Goal: Book appointment/travel/reservation

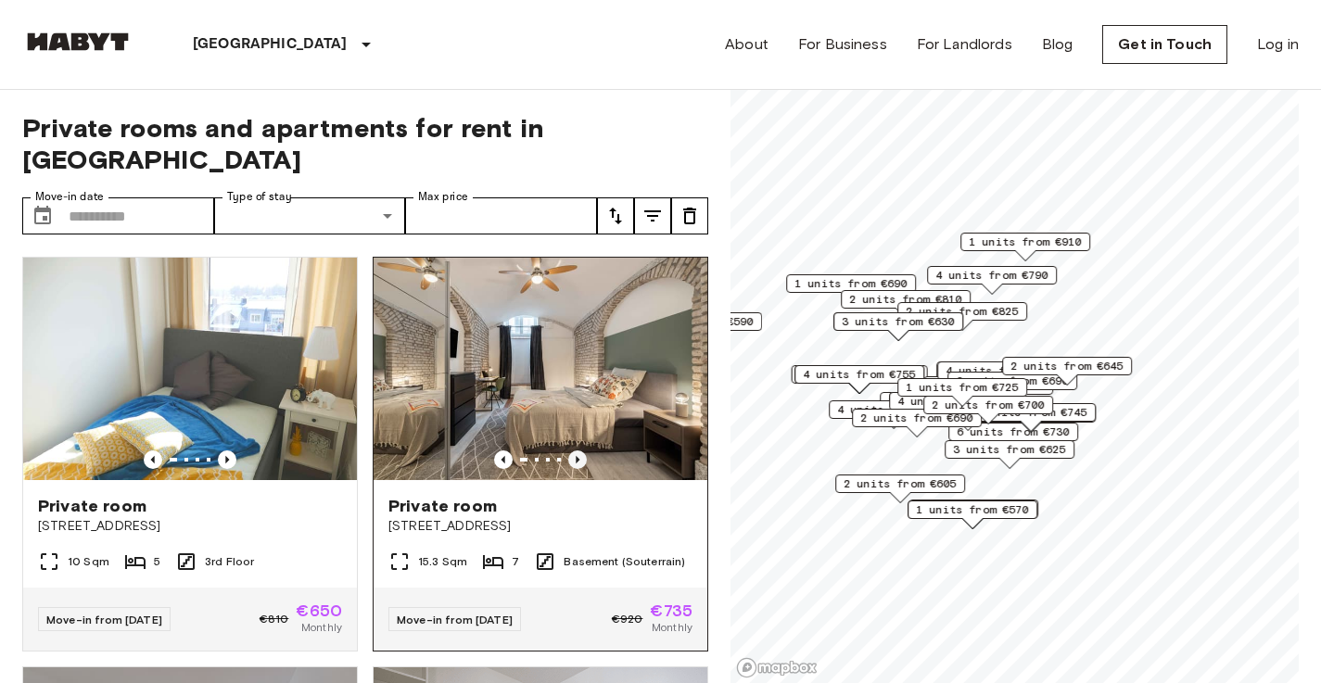
click at [572, 451] on icon "Previous image" at bounding box center [577, 460] width 19 height 19
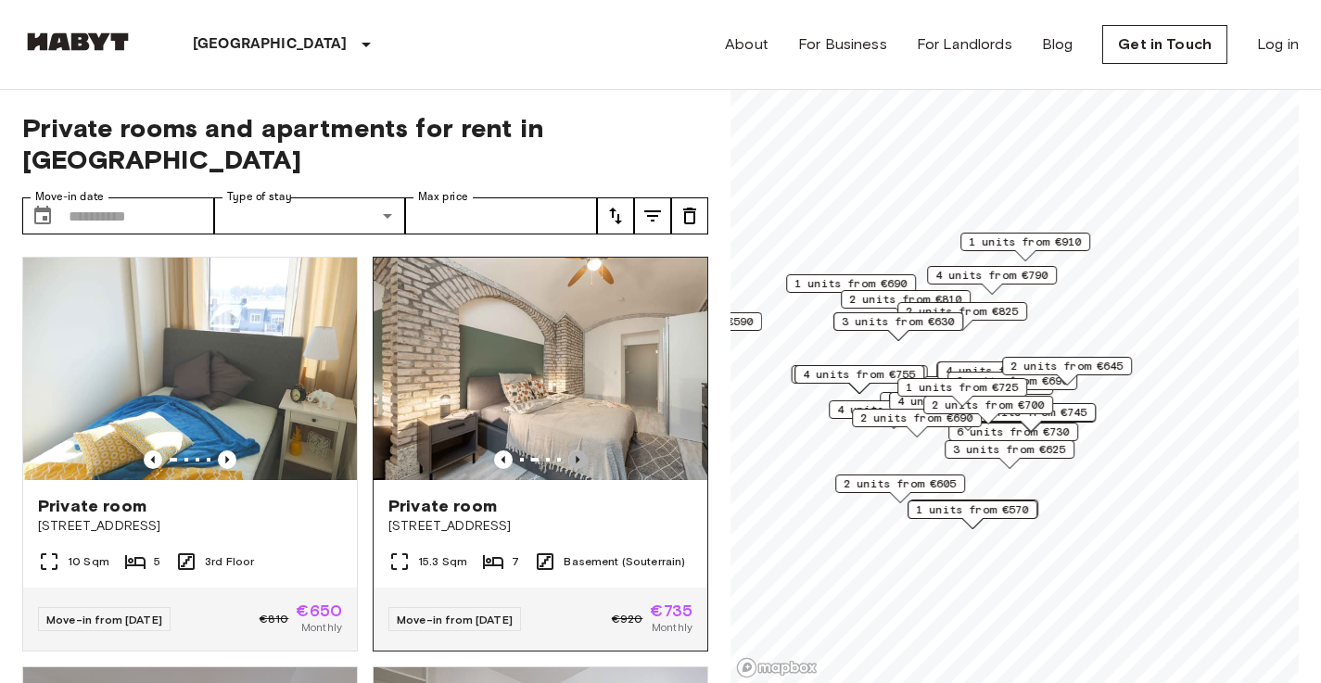
click at [572, 451] on icon "Previous image" at bounding box center [577, 460] width 19 height 19
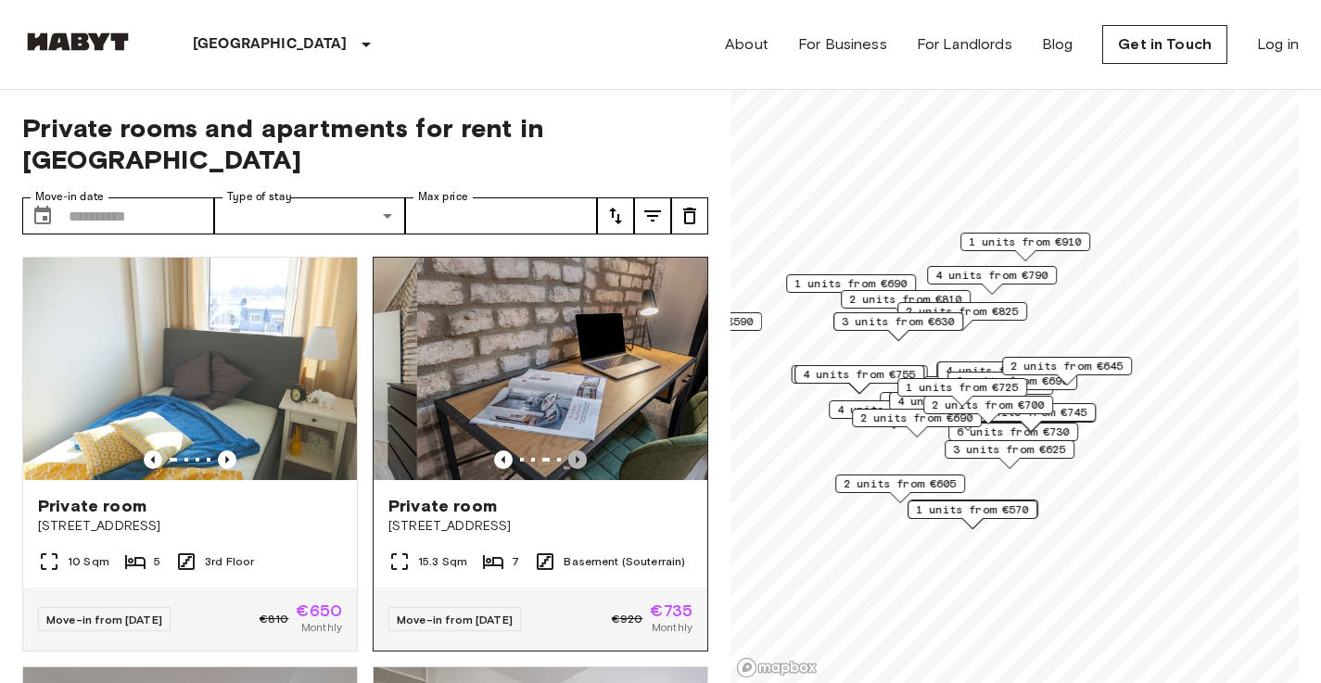
click at [572, 451] on icon "Previous image" at bounding box center [577, 460] width 19 height 19
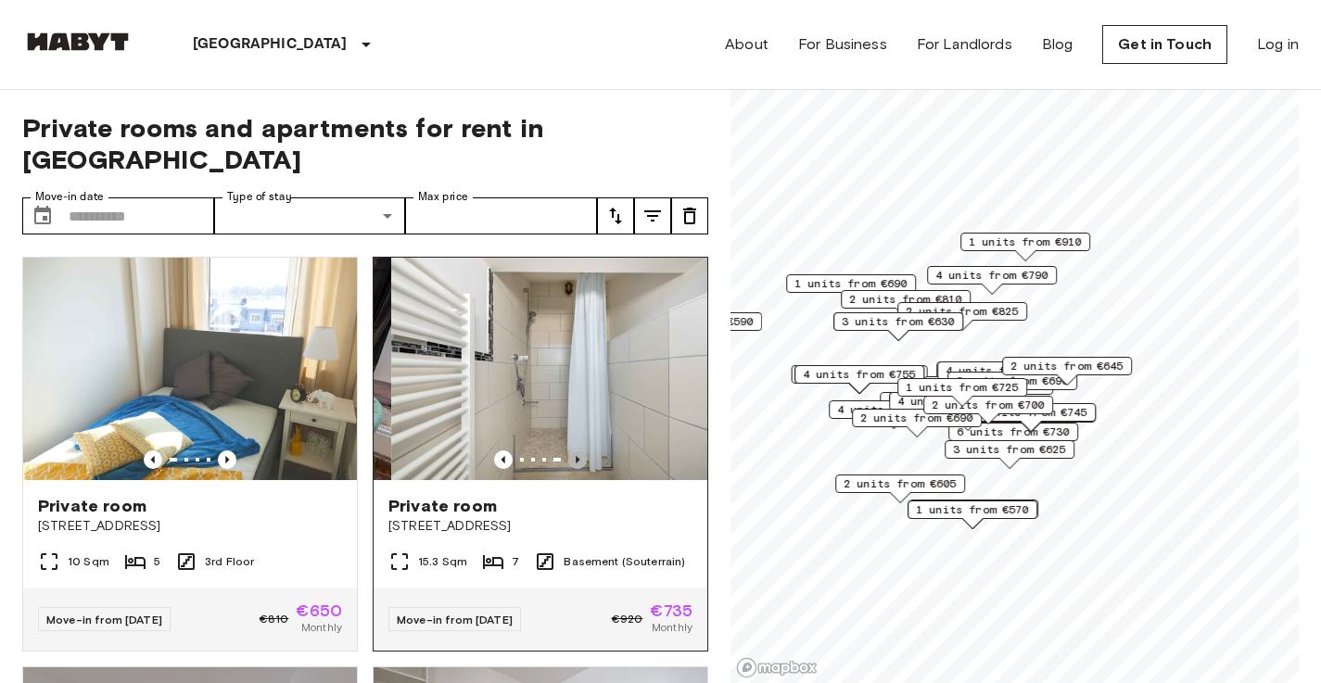
click at [572, 451] on icon "Previous image" at bounding box center [577, 460] width 19 height 19
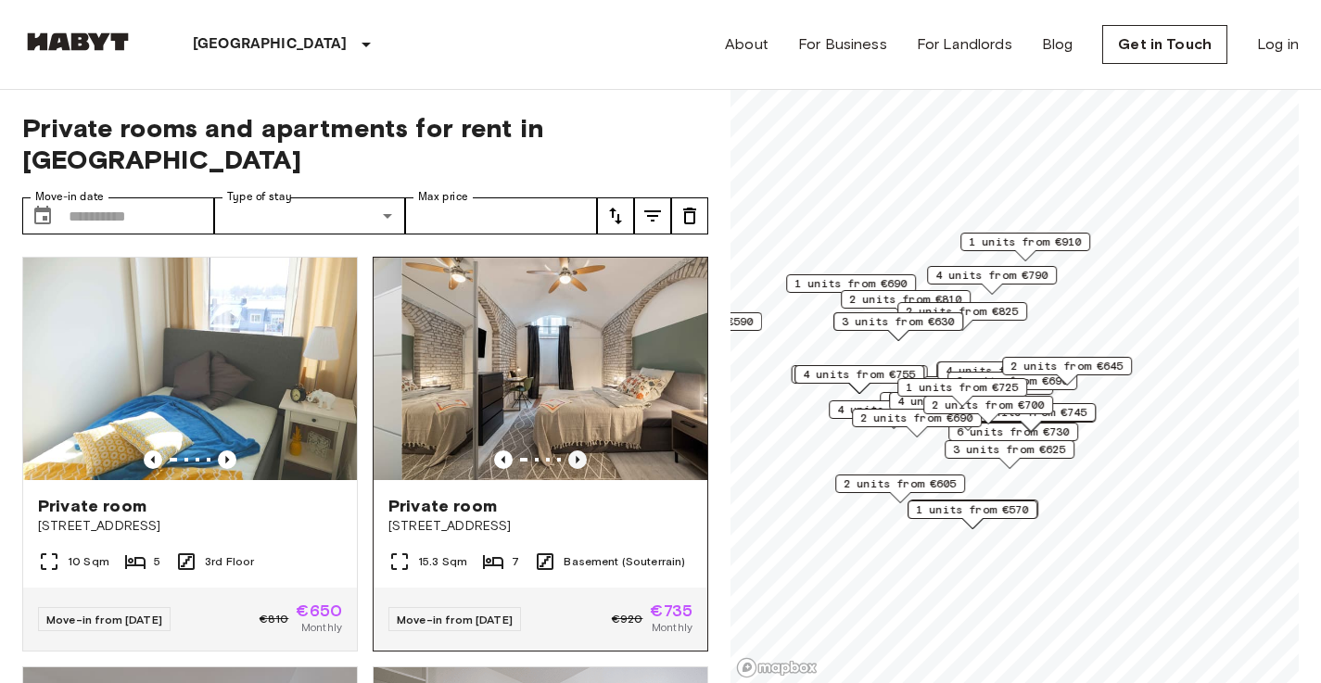
click at [572, 451] on icon "Previous image" at bounding box center [577, 460] width 19 height 19
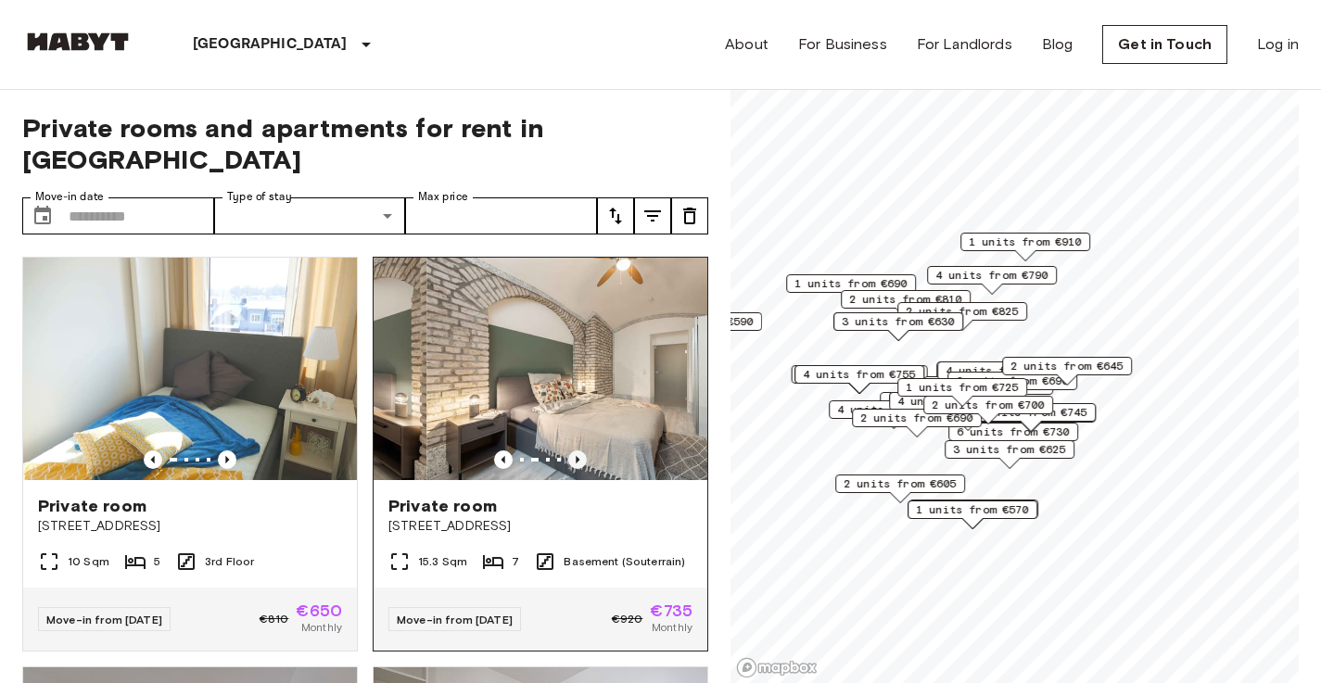
click at [572, 451] on icon "Previous image" at bounding box center [577, 460] width 19 height 19
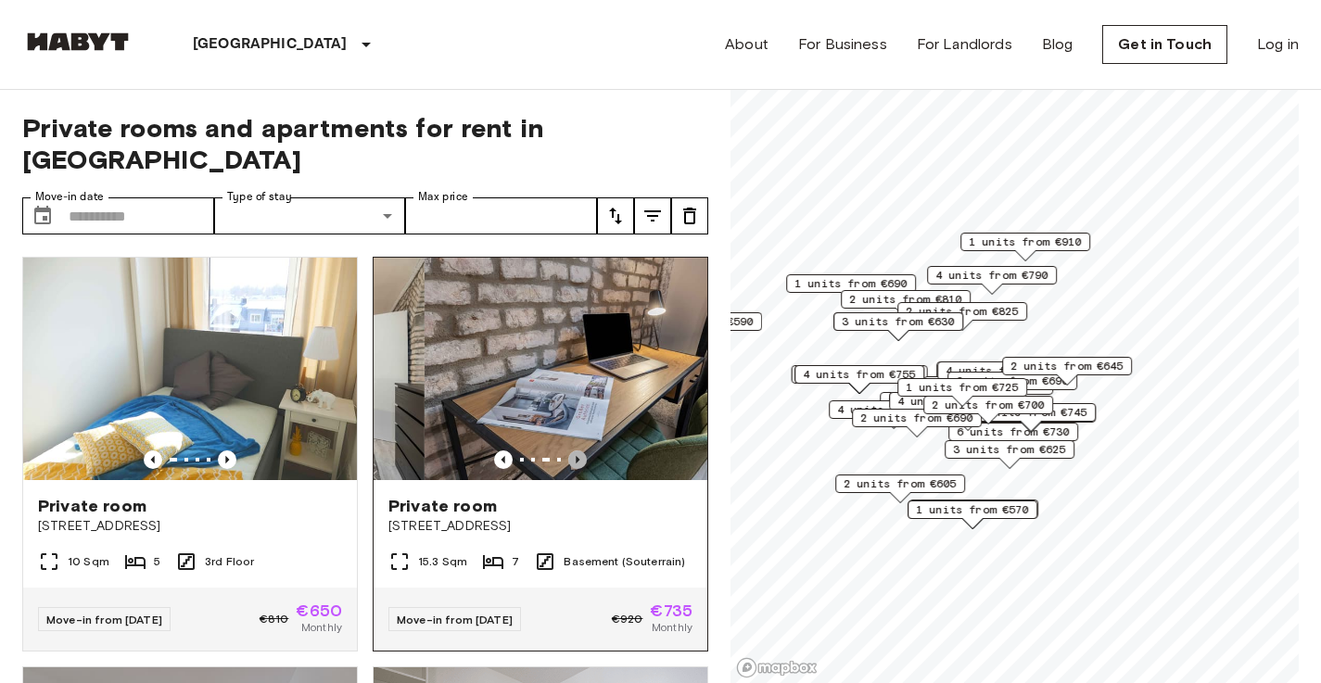
click at [572, 451] on icon "Previous image" at bounding box center [577, 460] width 19 height 19
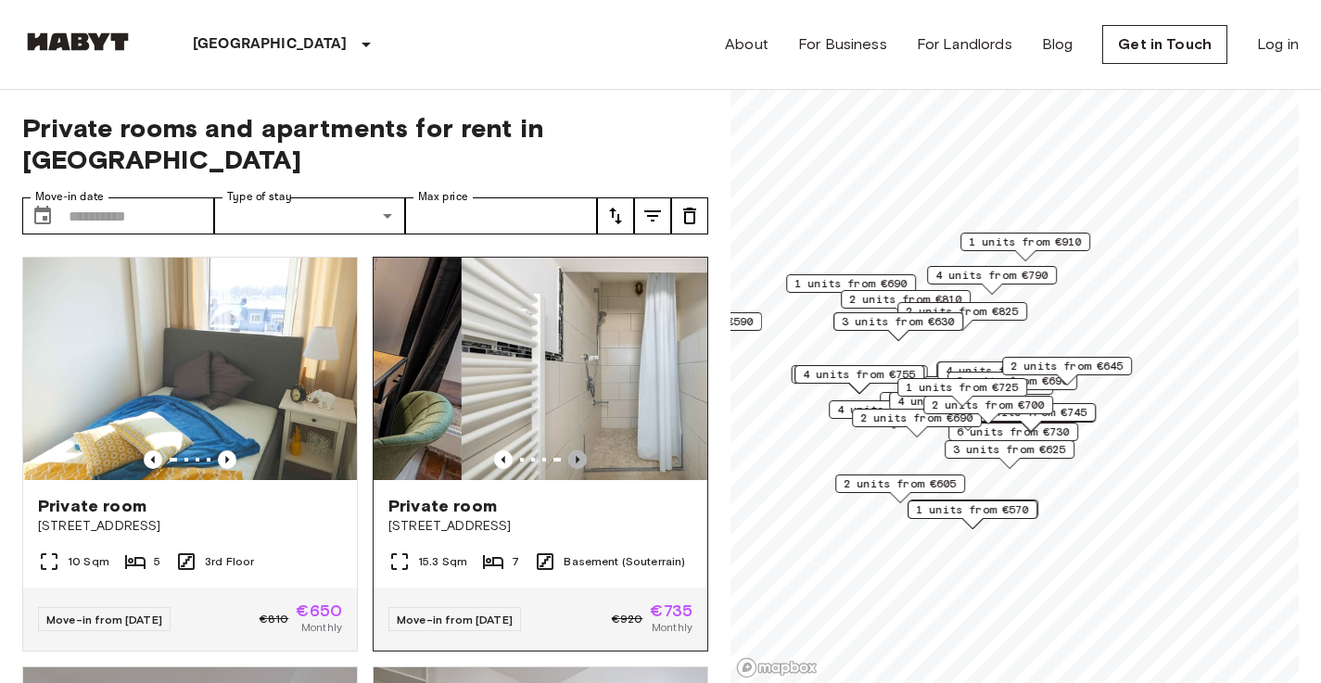
click at [572, 451] on icon "Previous image" at bounding box center [577, 460] width 19 height 19
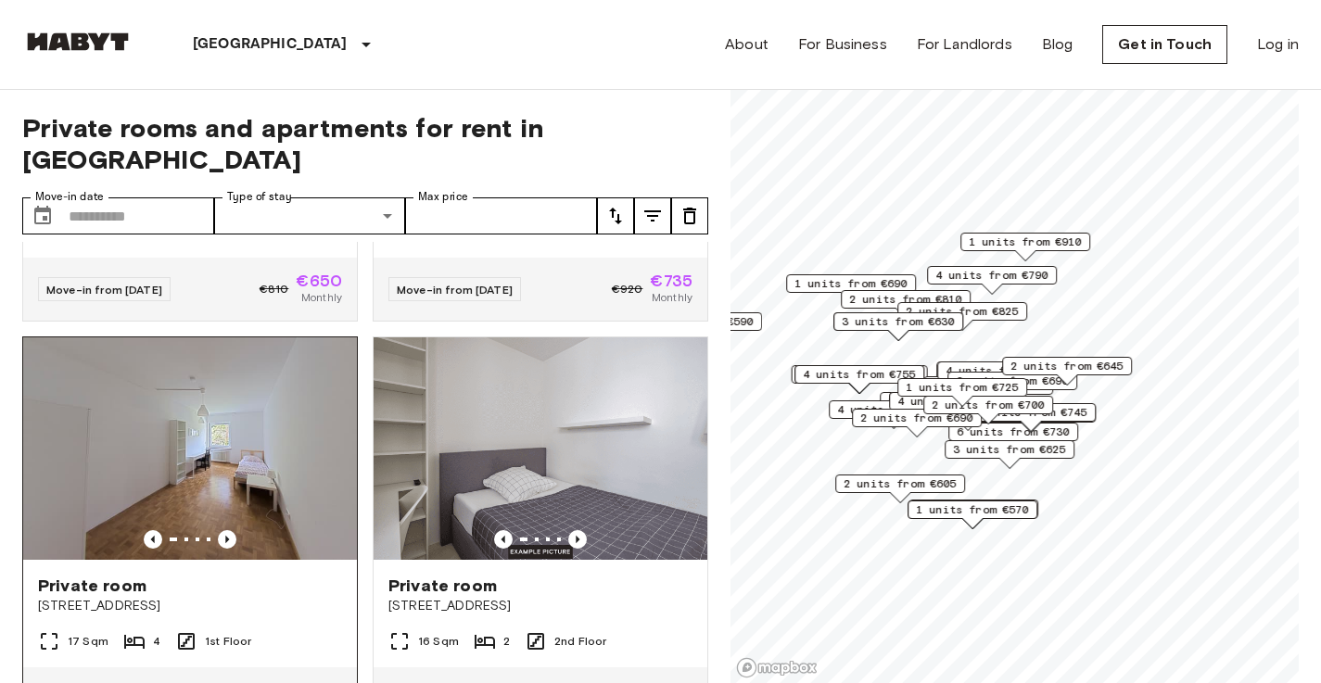
scroll to position [412, 0]
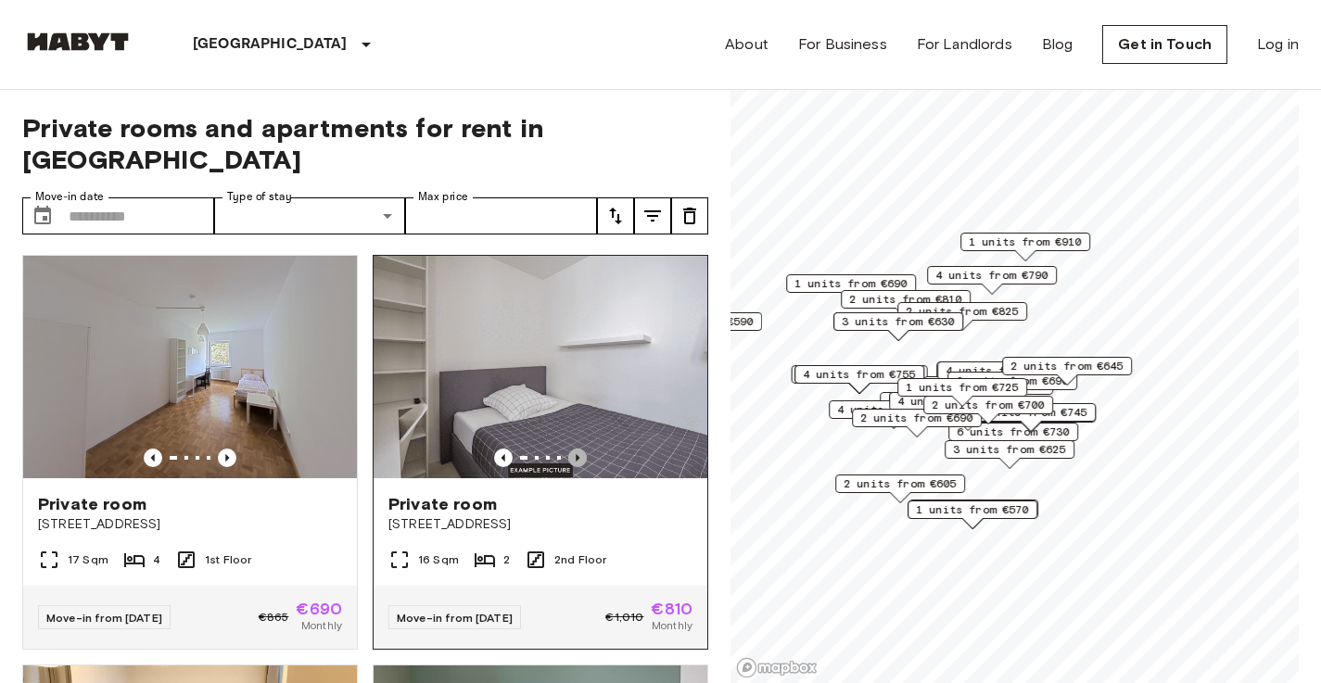
click at [568, 449] on icon "Previous image" at bounding box center [577, 458] width 19 height 19
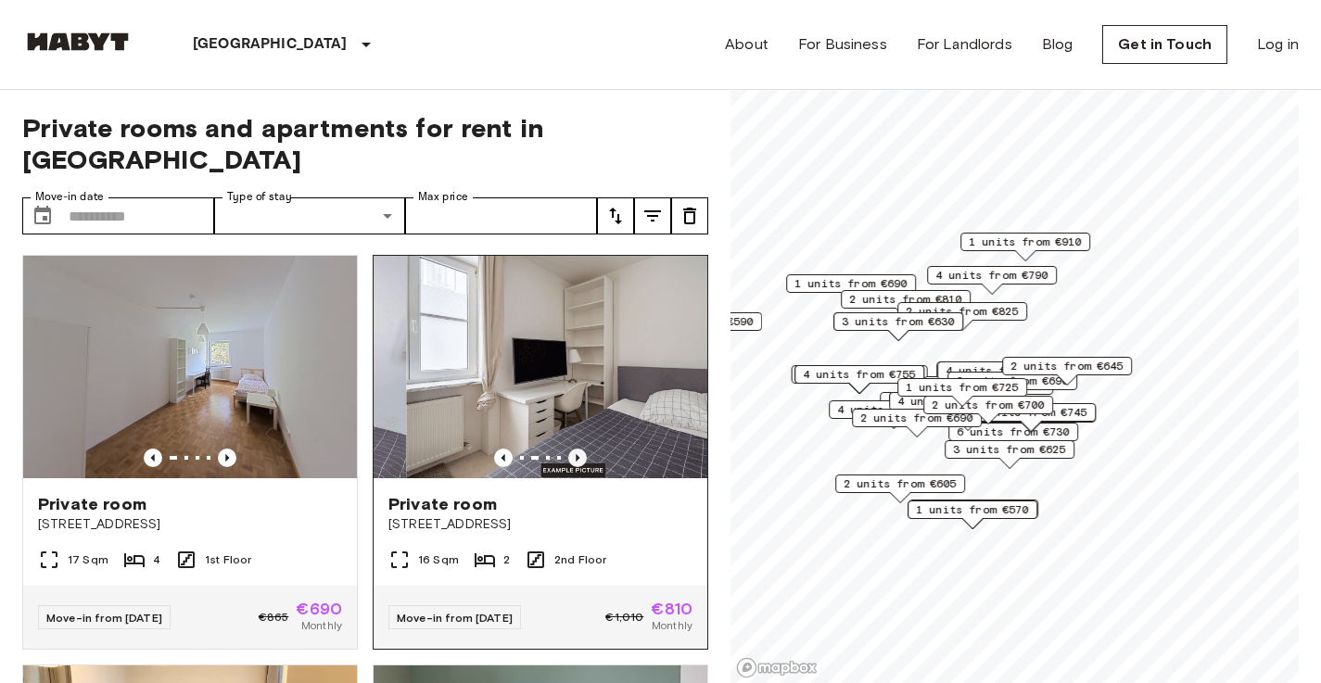
click at [568, 449] on icon "Previous image" at bounding box center [577, 458] width 19 height 19
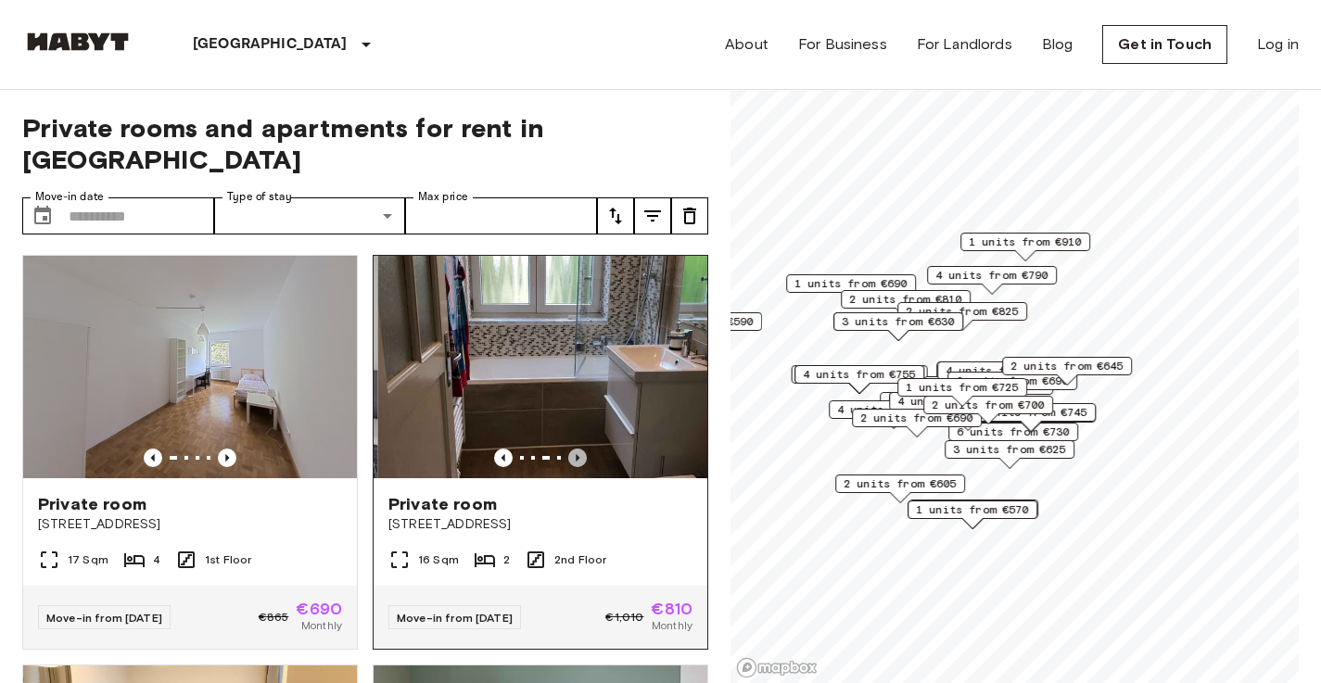
click at [568, 449] on icon "Previous image" at bounding box center [577, 458] width 19 height 19
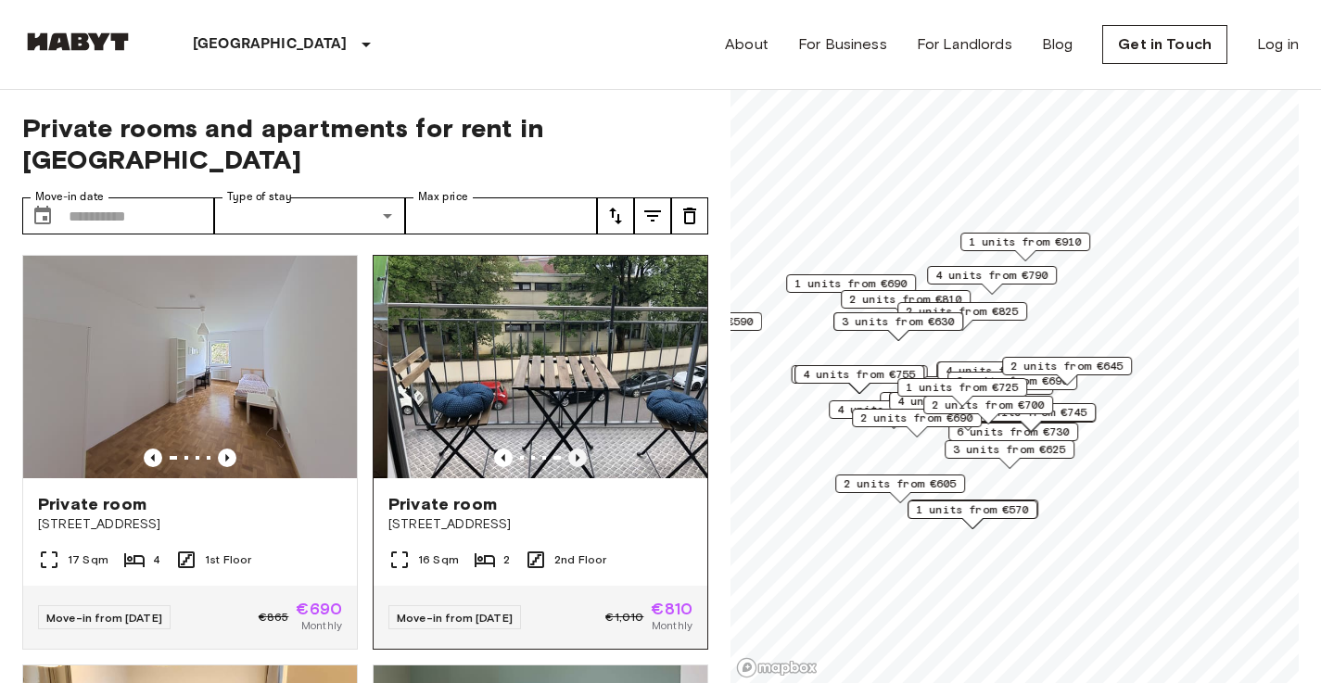
click at [568, 449] on icon "Previous image" at bounding box center [577, 458] width 19 height 19
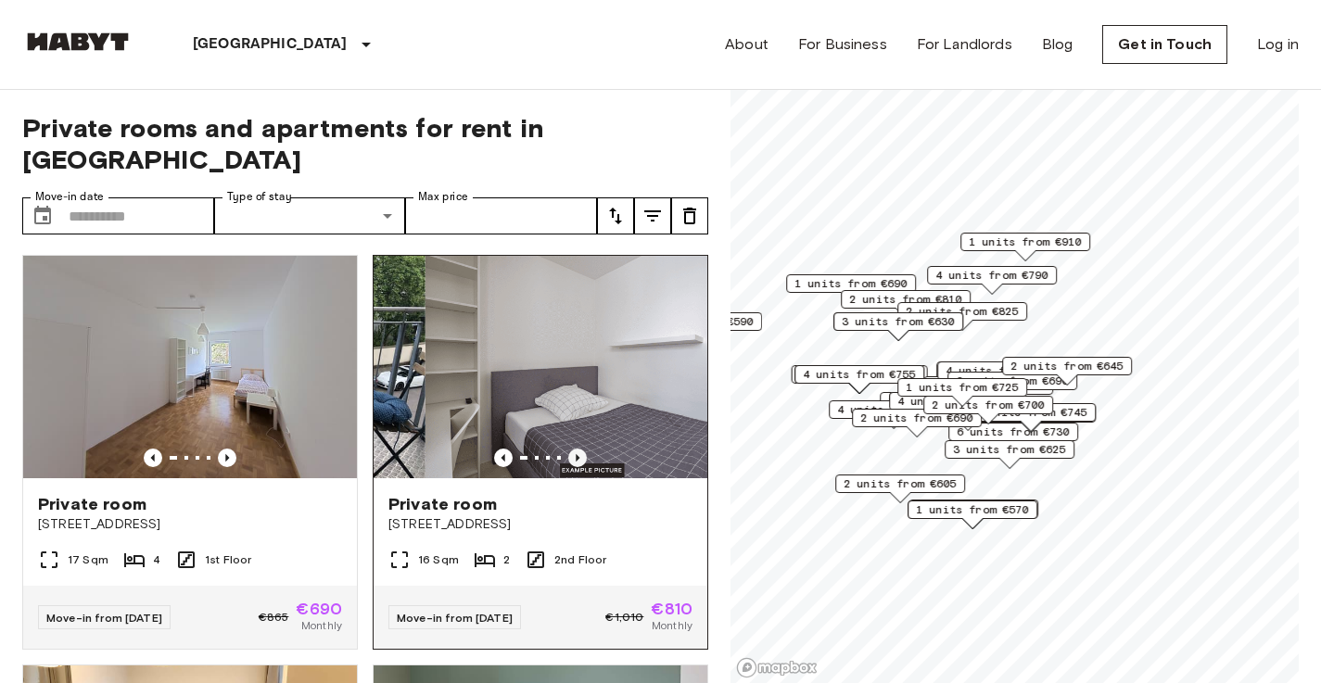
click at [568, 449] on icon "Previous image" at bounding box center [577, 458] width 19 height 19
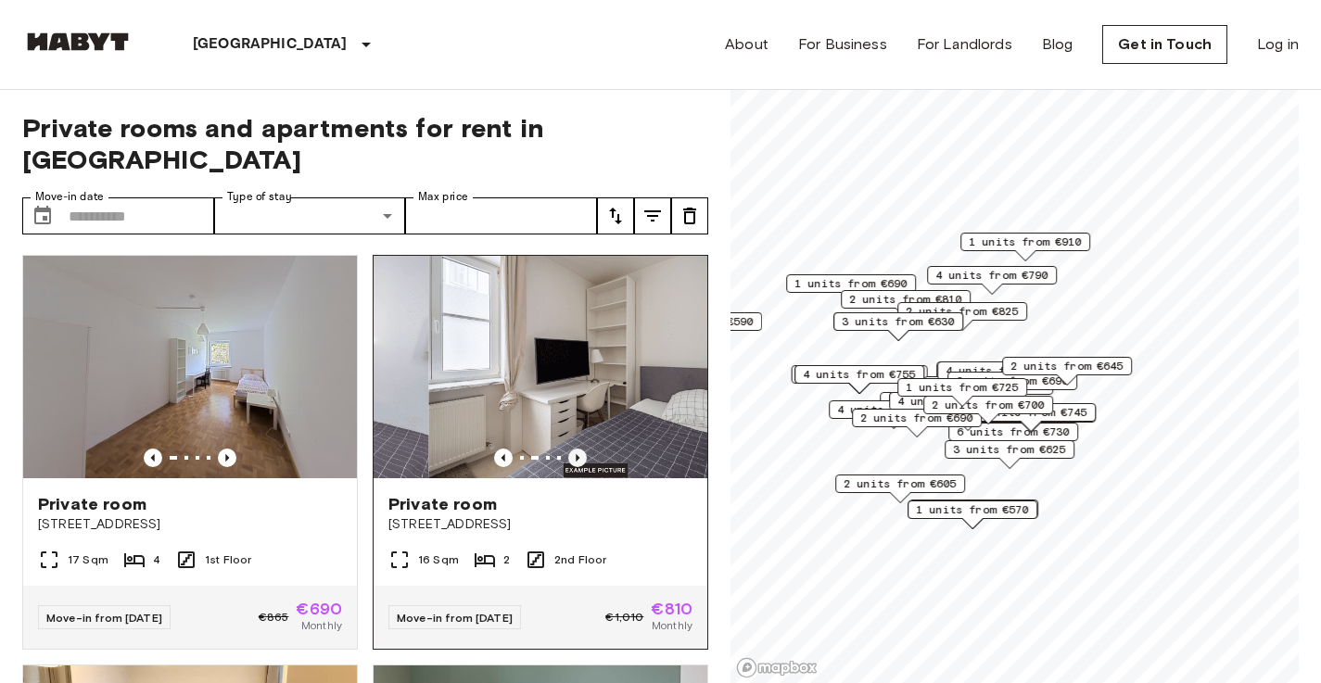
click at [568, 449] on icon "Previous image" at bounding box center [577, 458] width 19 height 19
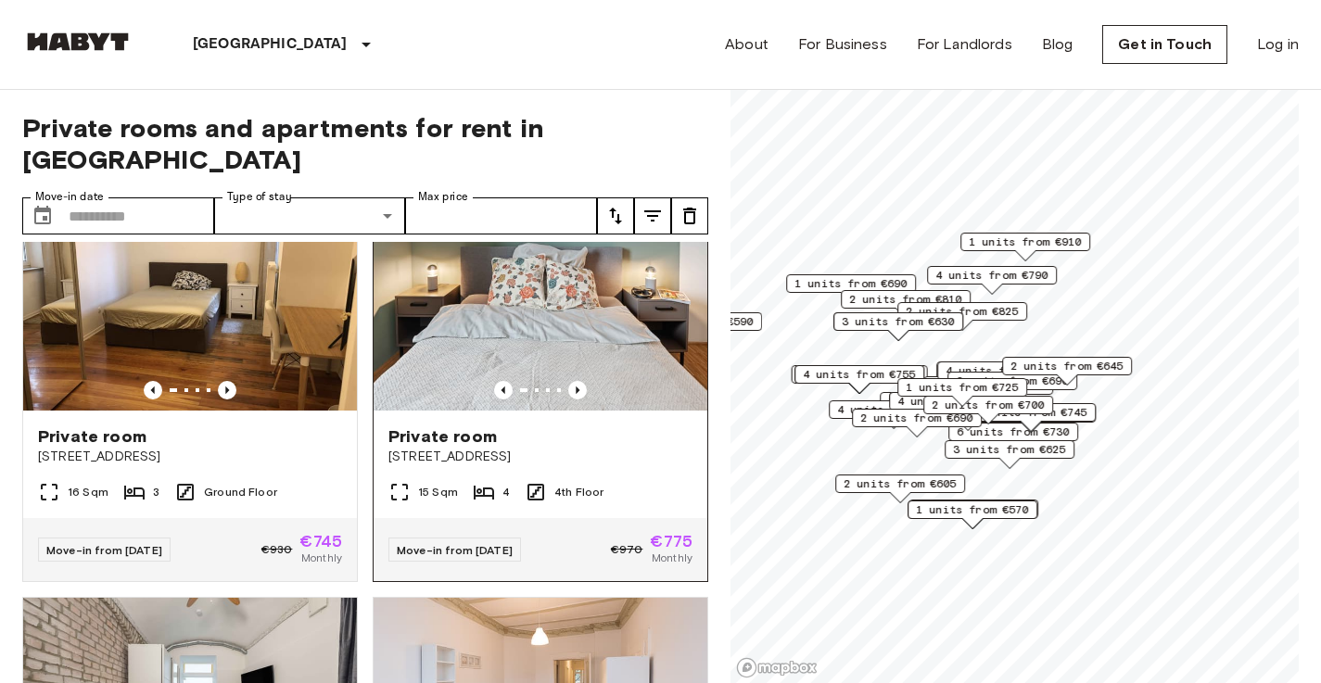
scroll to position [855, 0]
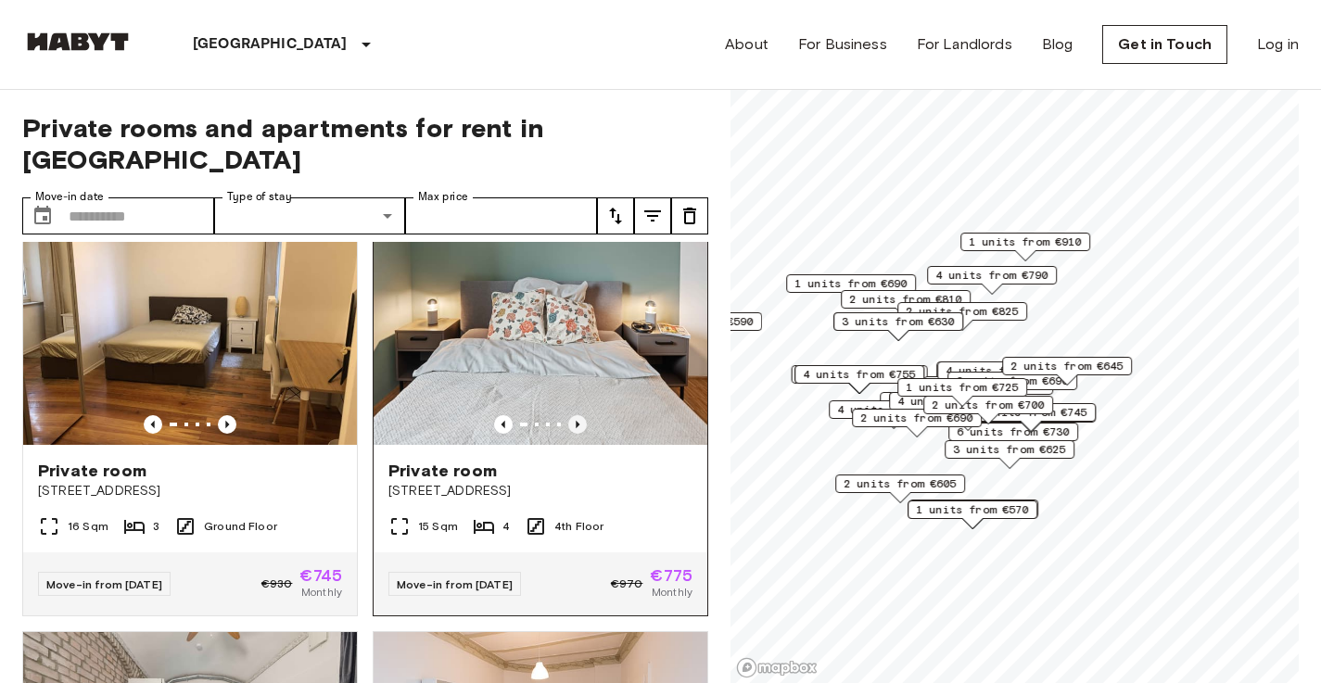
click at [576, 421] on icon "Previous image" at bounding box center [578, 424] width 4 height 7
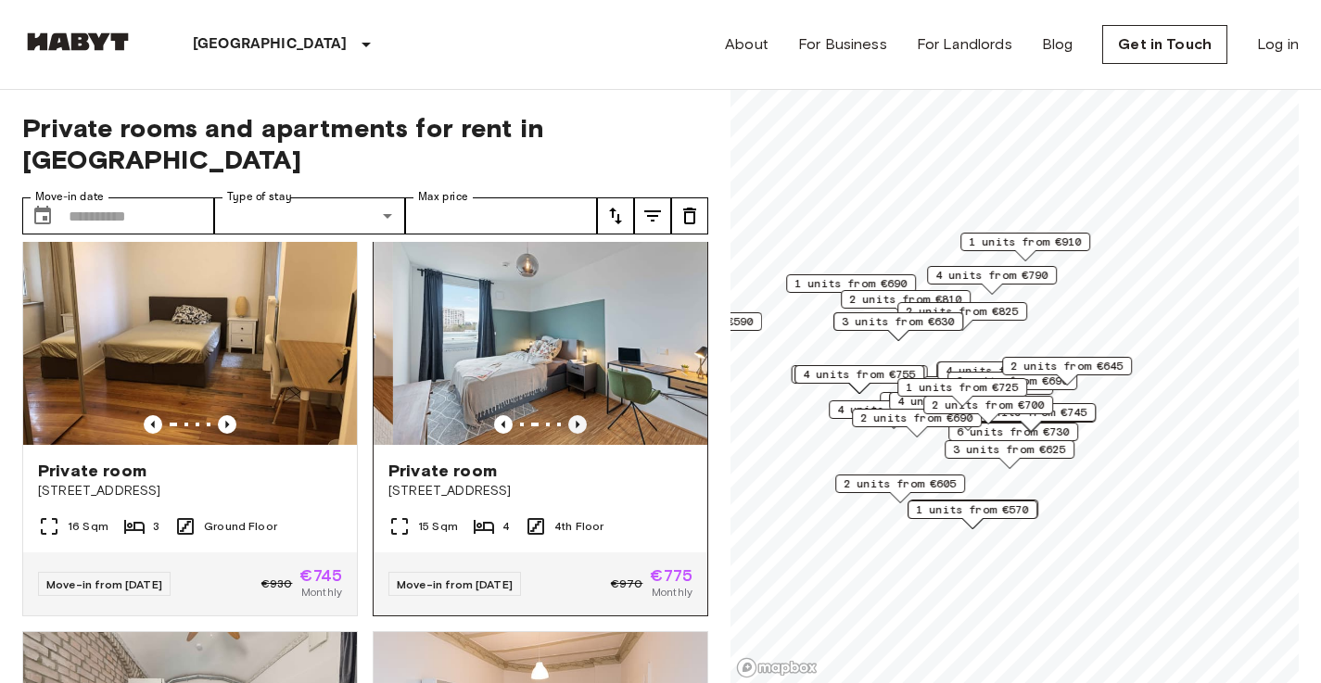
click at [576, 421] on icon "Previous image" at bounding box center [578, 424] width 4 height 7
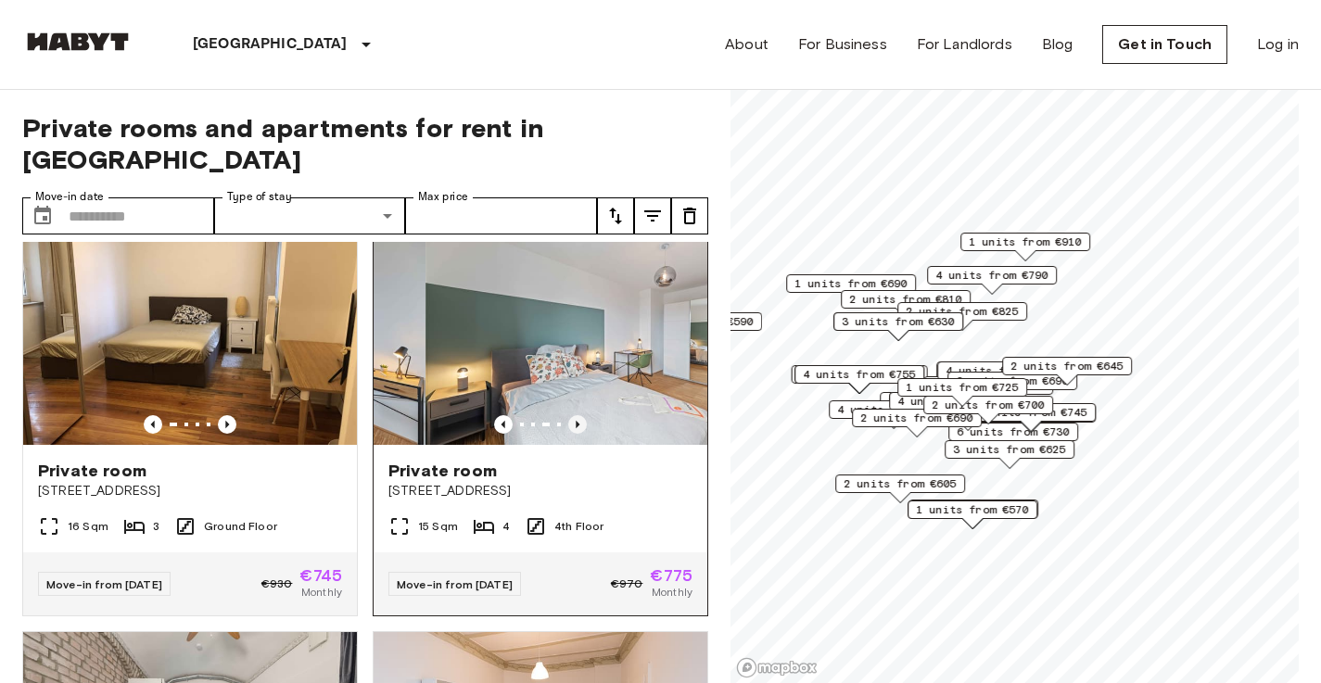
click at [576, 421] on icon "Previous image" at bounding box center [578, 424] width 4 height 7
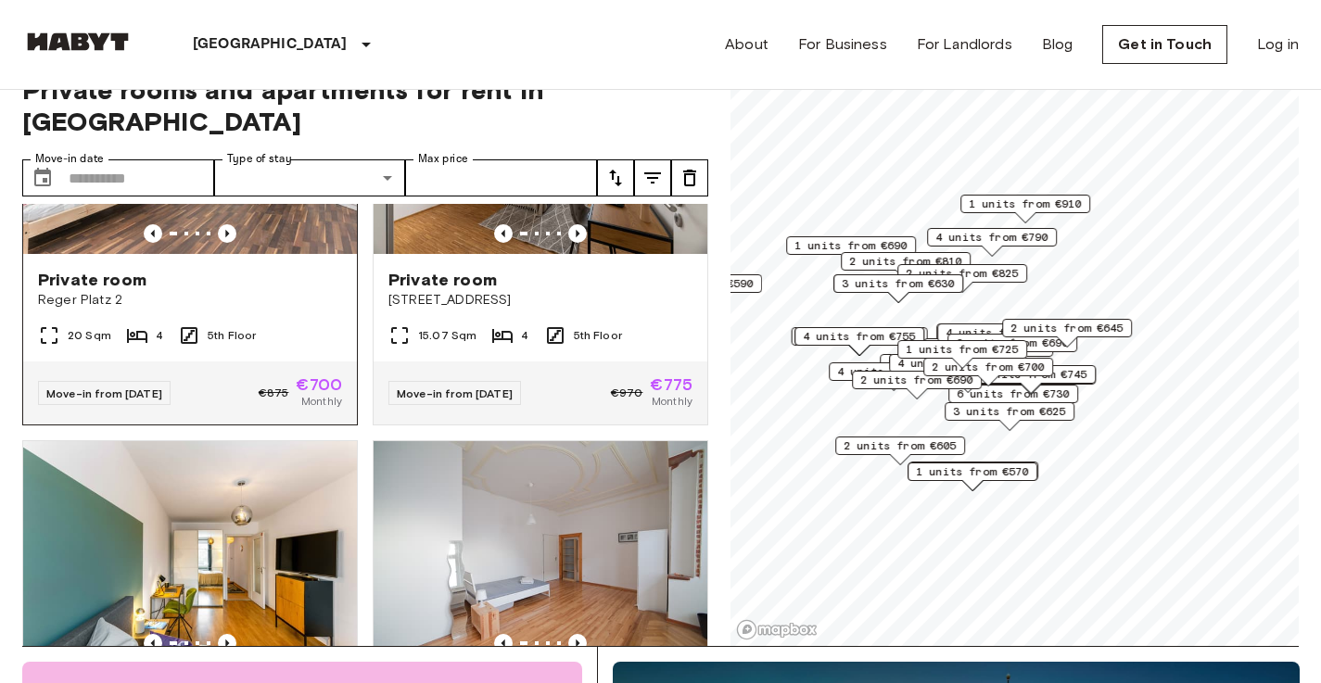
scroll to position [2766, 0]
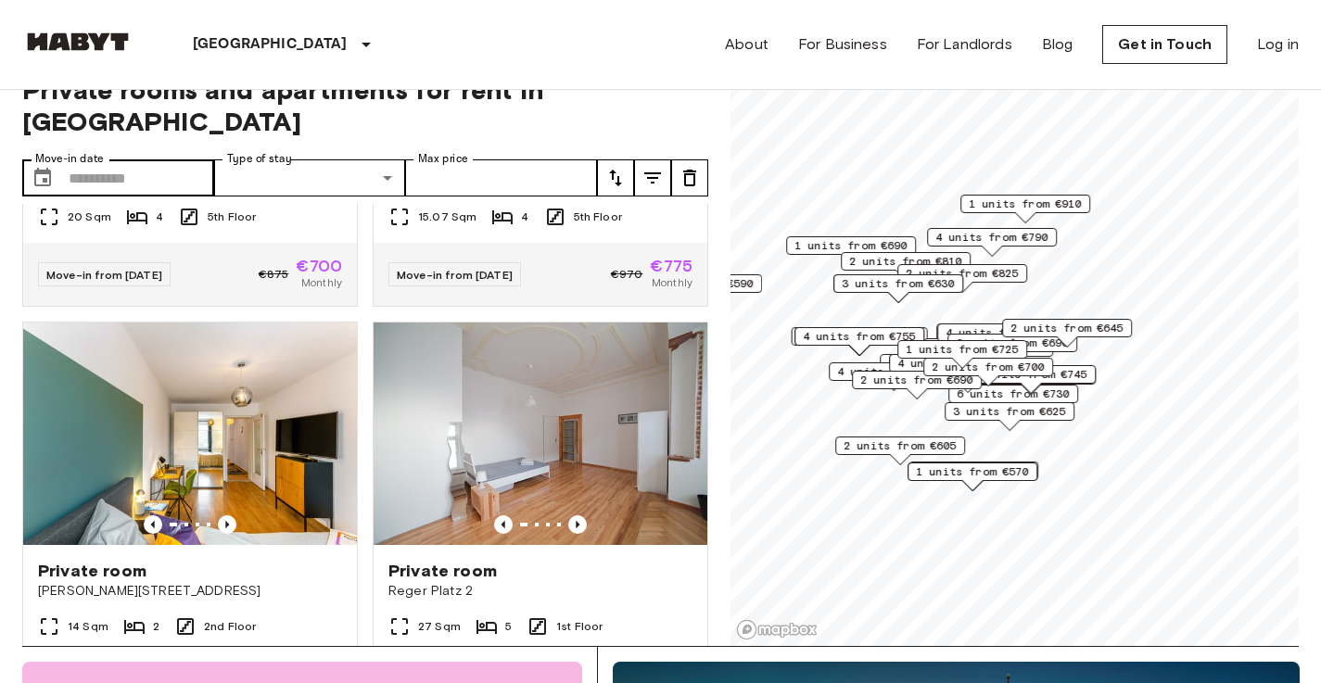
click at [68, 159] on div "​ Move-in date" at bounding box center [118, 177] width 192 height 37
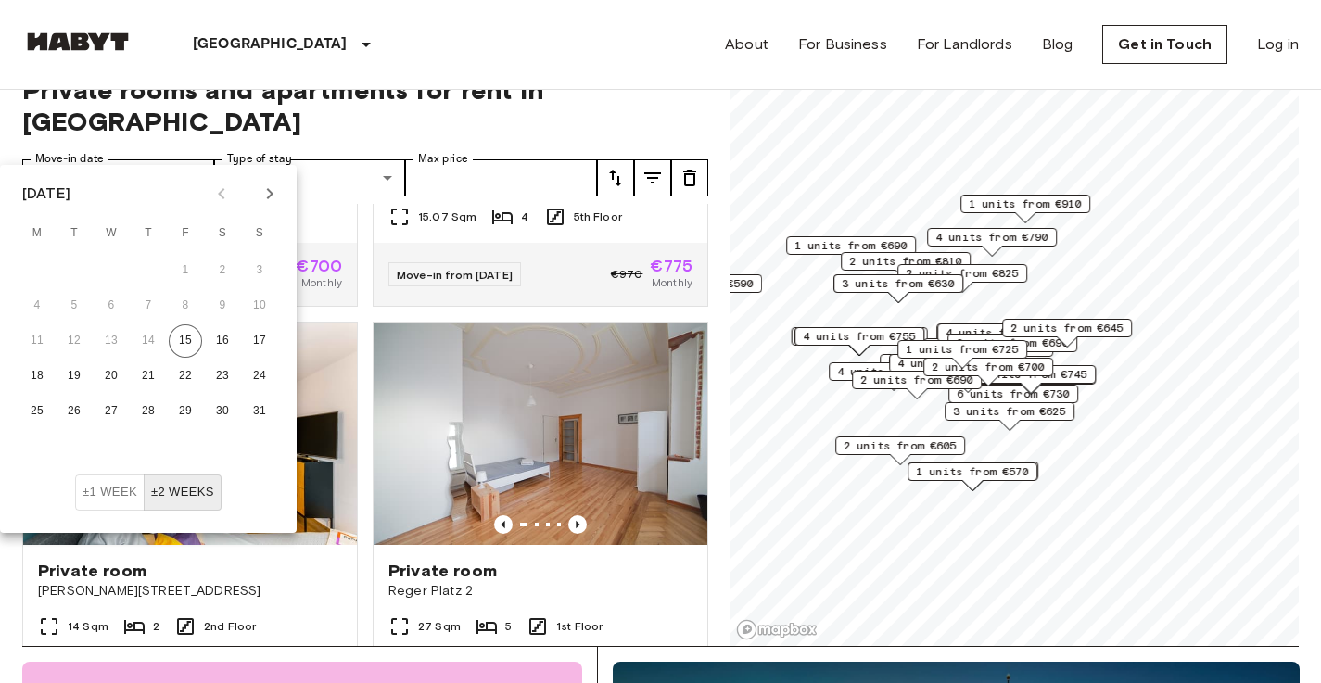
click at [266, 194] on icon "Next month" at bounding box center [270, 194] width 22 height 22
click at [114, 340] on button "17" at bounding box center [111, 341] width 33 height 33
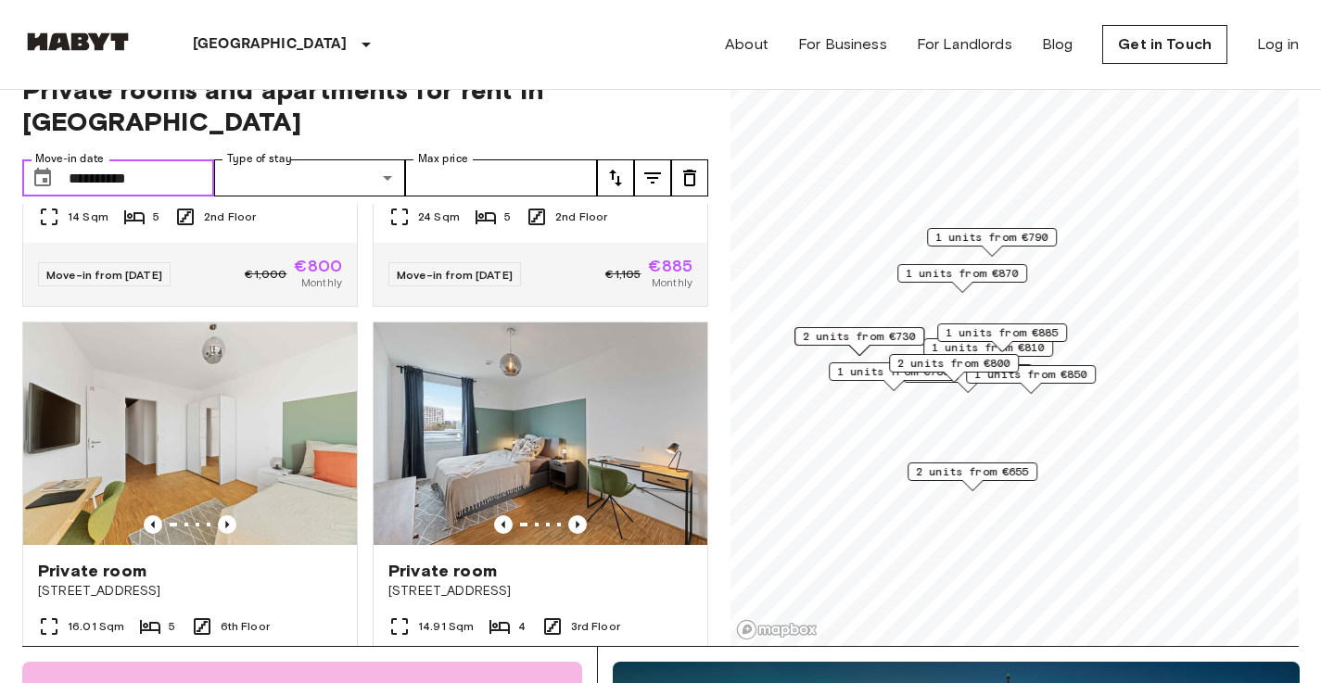
type input "**********"
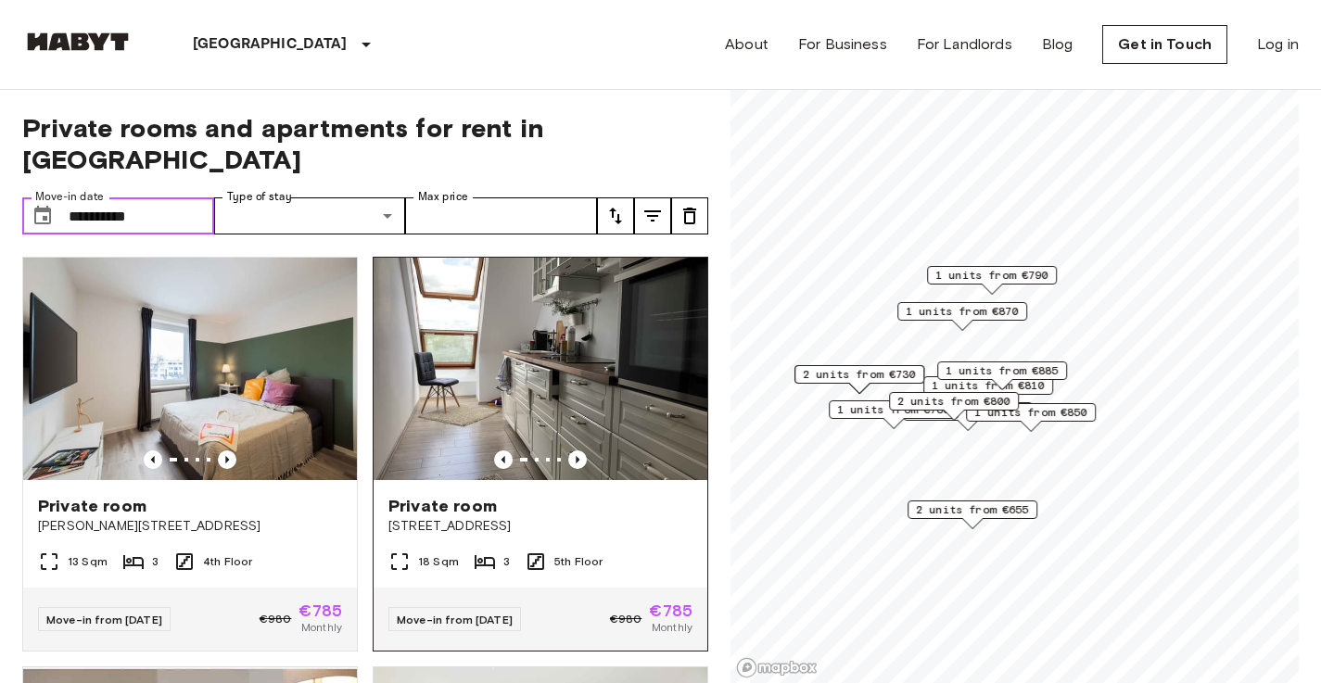
scroll to position [113, 0]
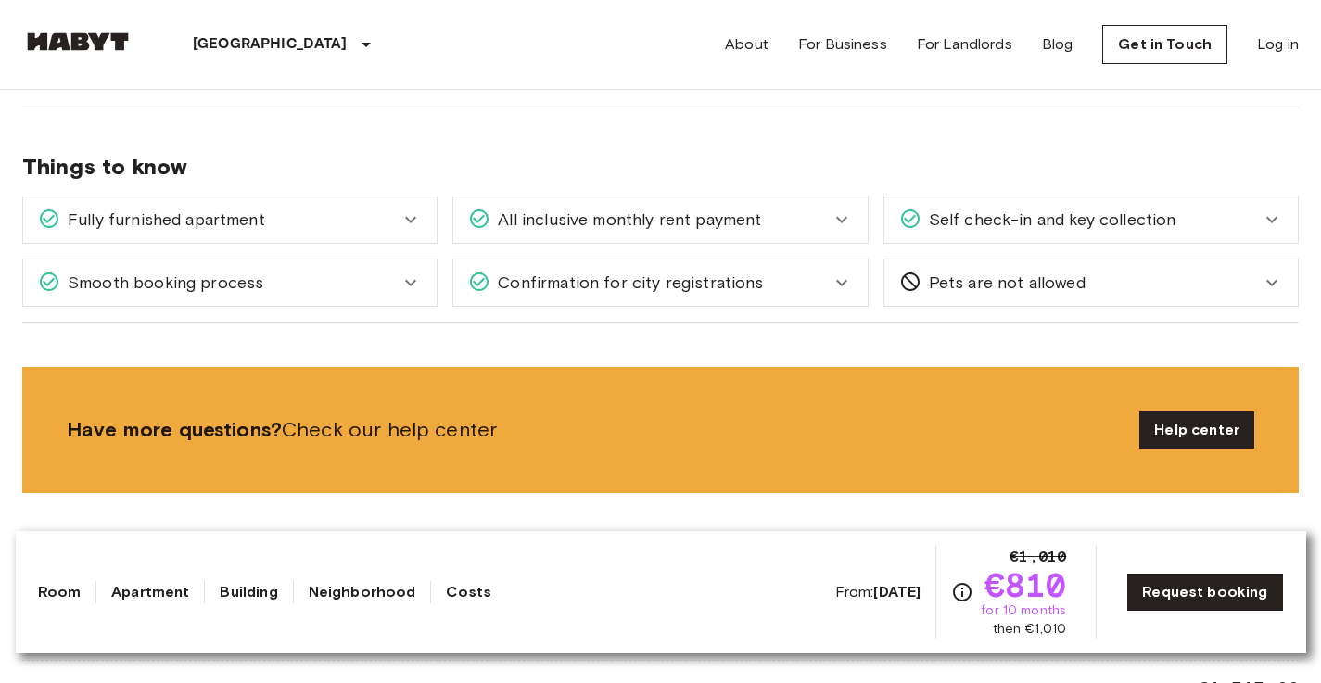
scroll to position [868, 0]
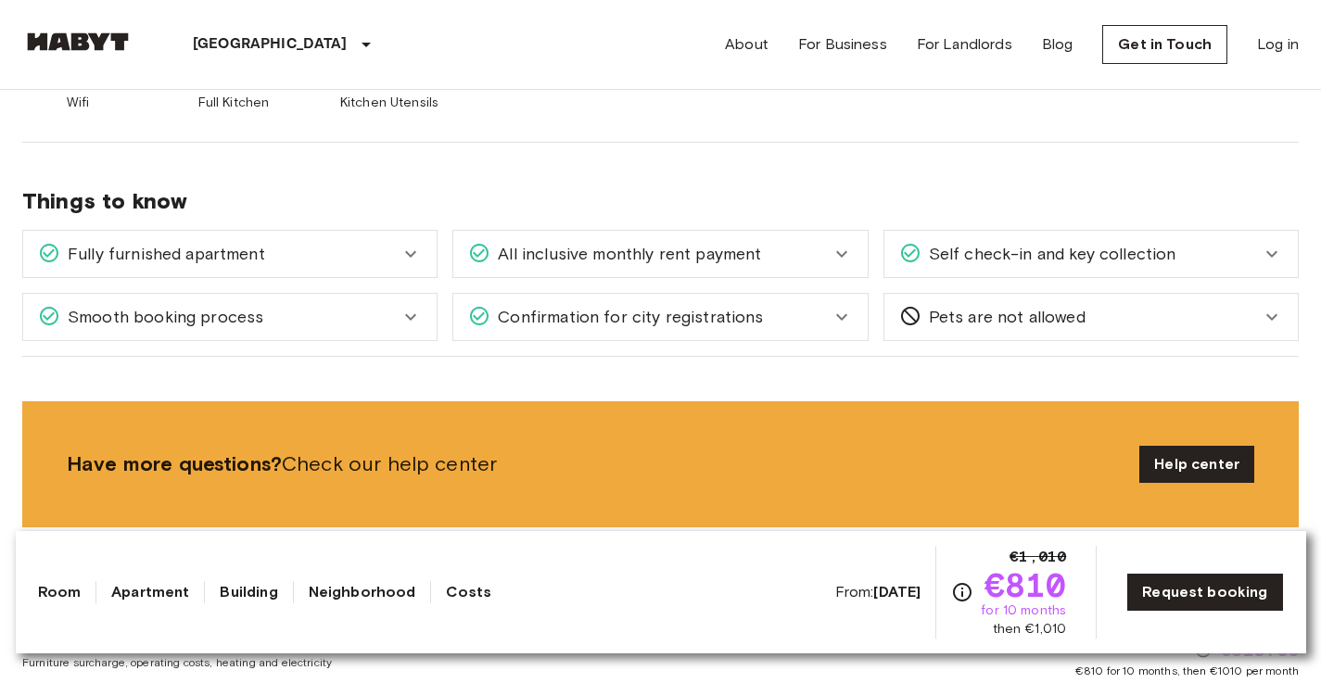
click at [616, 302] on div "Confirmation for city registrations" at bounding box center [660, 317] width 414 height 46
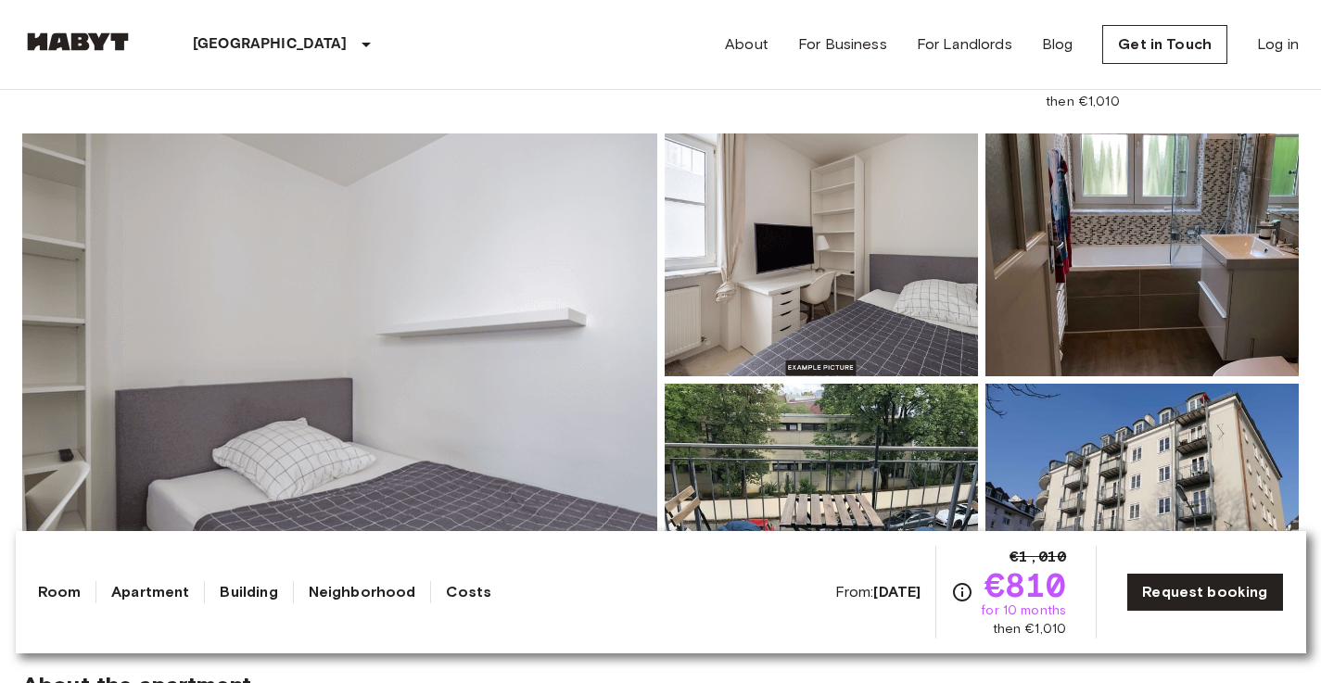
scroll to position [0, 0]
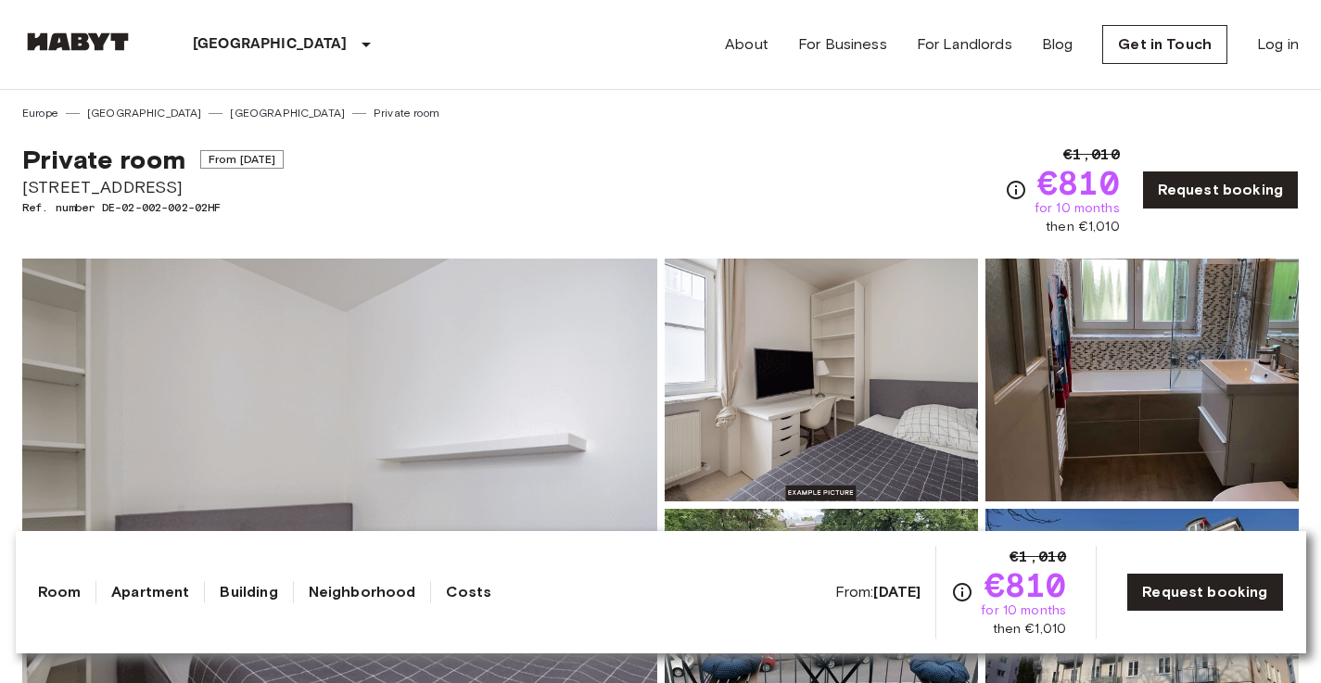
click at [94, 183] on span "Alfonsstraße 7" at bounding box center [152, 187] width 261 height 24
drag, startPoint x: 146, startPoint y: 187, endPoint x: 8, endPoint y: 196, distance: 138.4
copy span "Alfonsstraße 7"
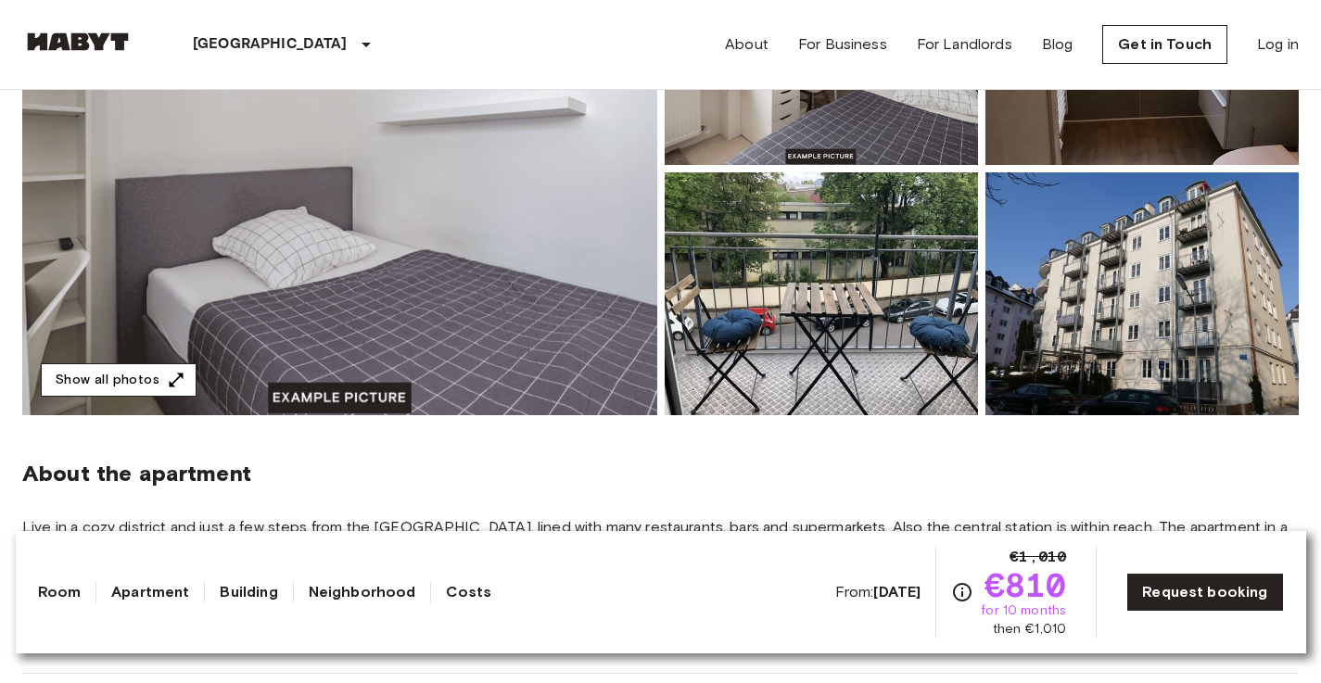
click at [170, 385] on icon "button" at bounding box center [177, 380] width 14 height 14
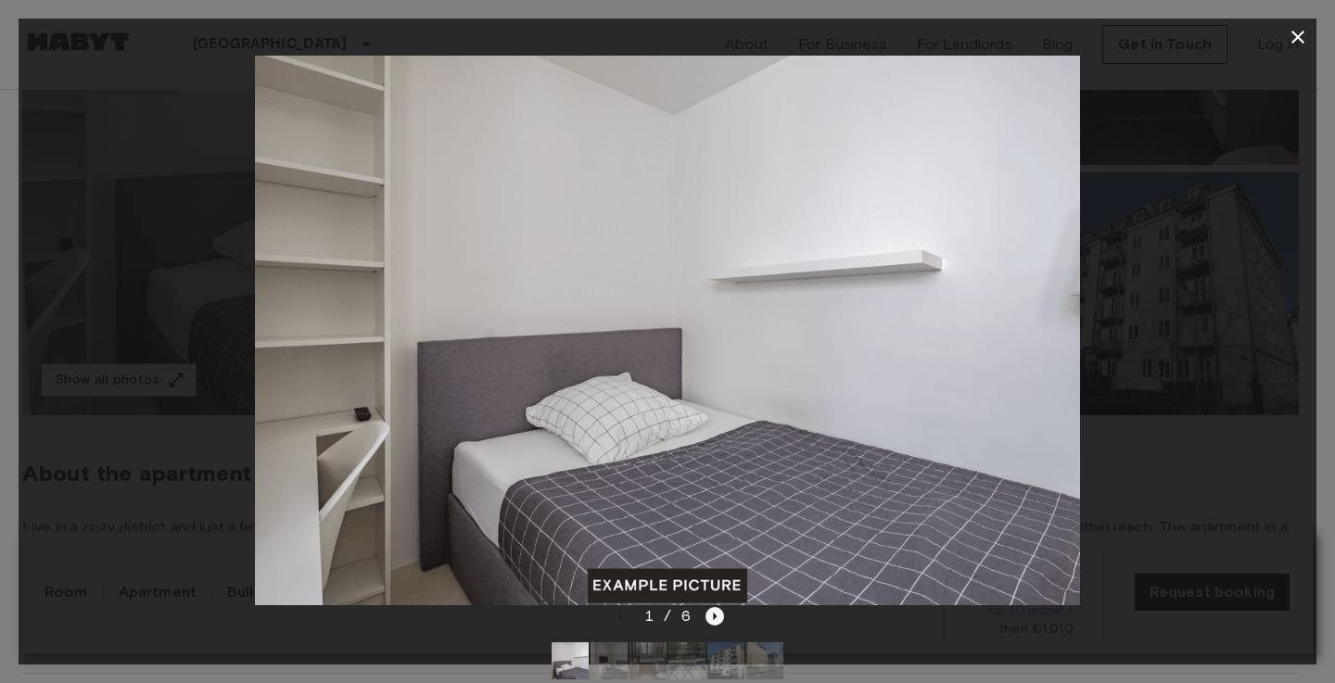
click at [713, 620] on icon "Next image" at bounding box center [715, 616] width 19 height 19
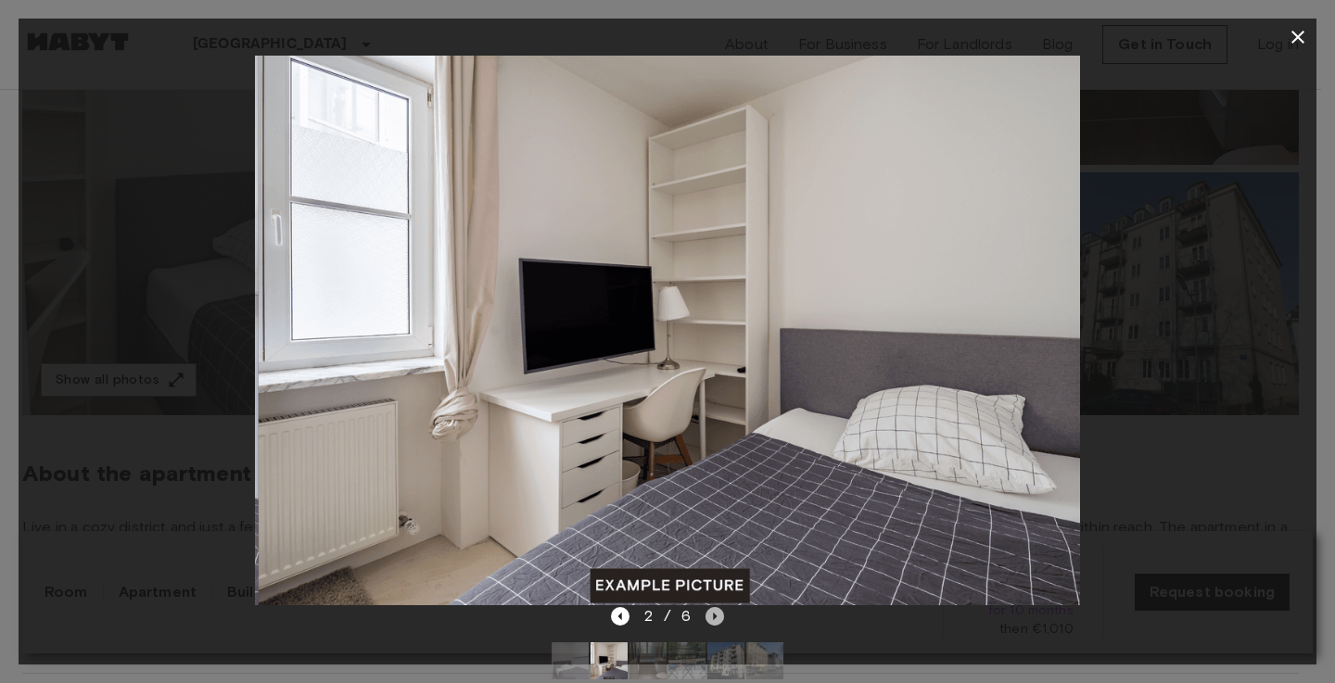
click at [713, 620] on icon "Next image" at bounding box center [715, 616] width 19 height 19
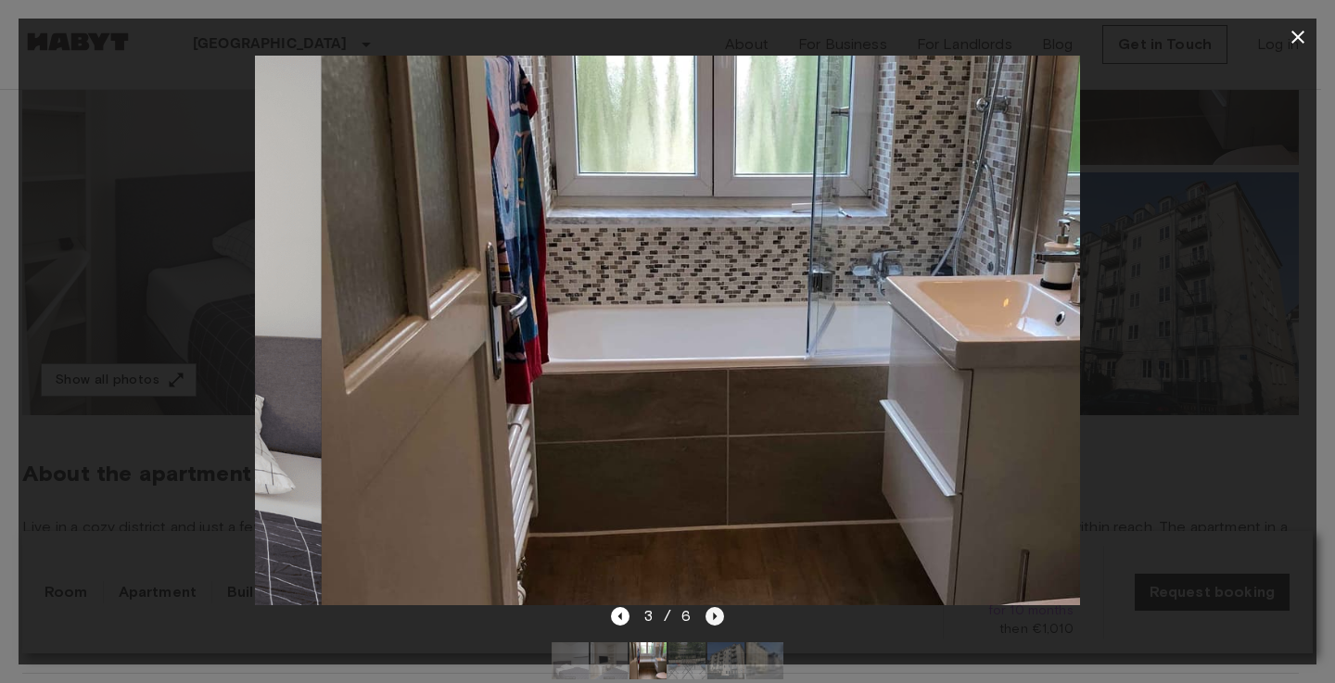
click at [713, 620] on icon "Next image" at bounding box center [715, 616] width 19 height 19
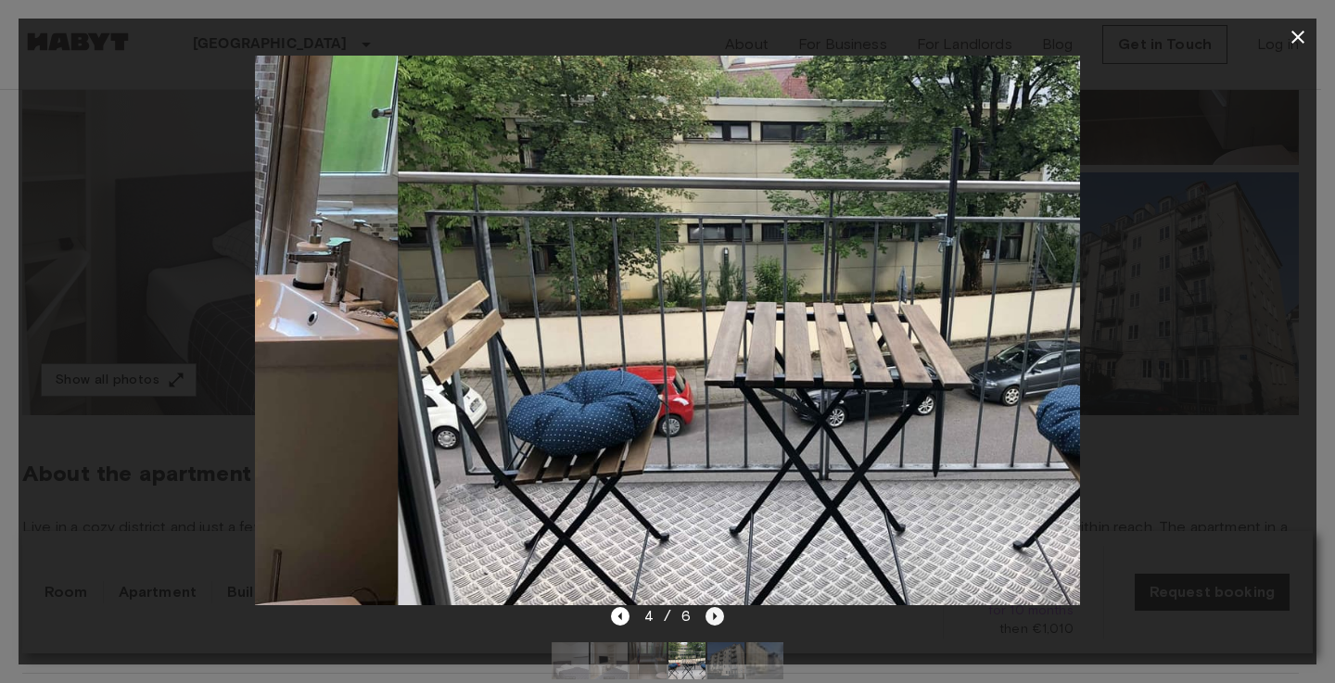
click at [713, 620] on icon "Next image" at bounding box center [715, 616] width 19 height 19
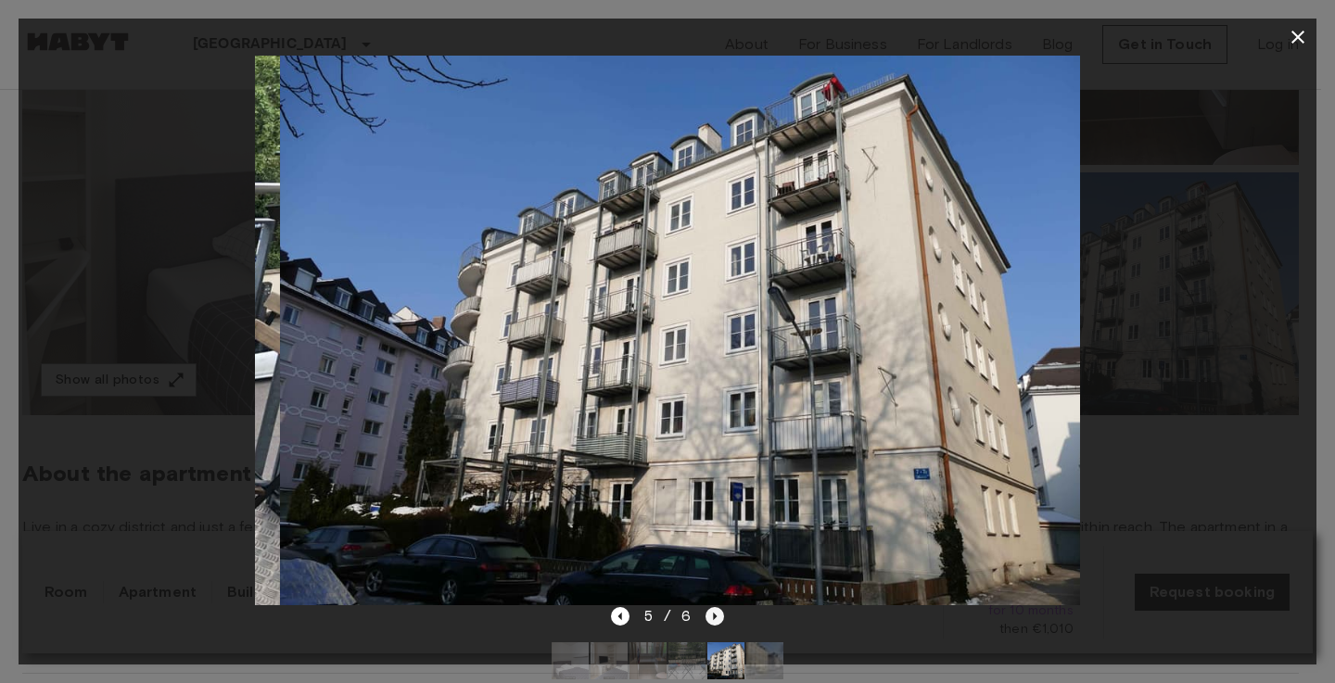
click at [713, 620] on icon "Next image" at bounding box center [715, 616] width 19 height 19
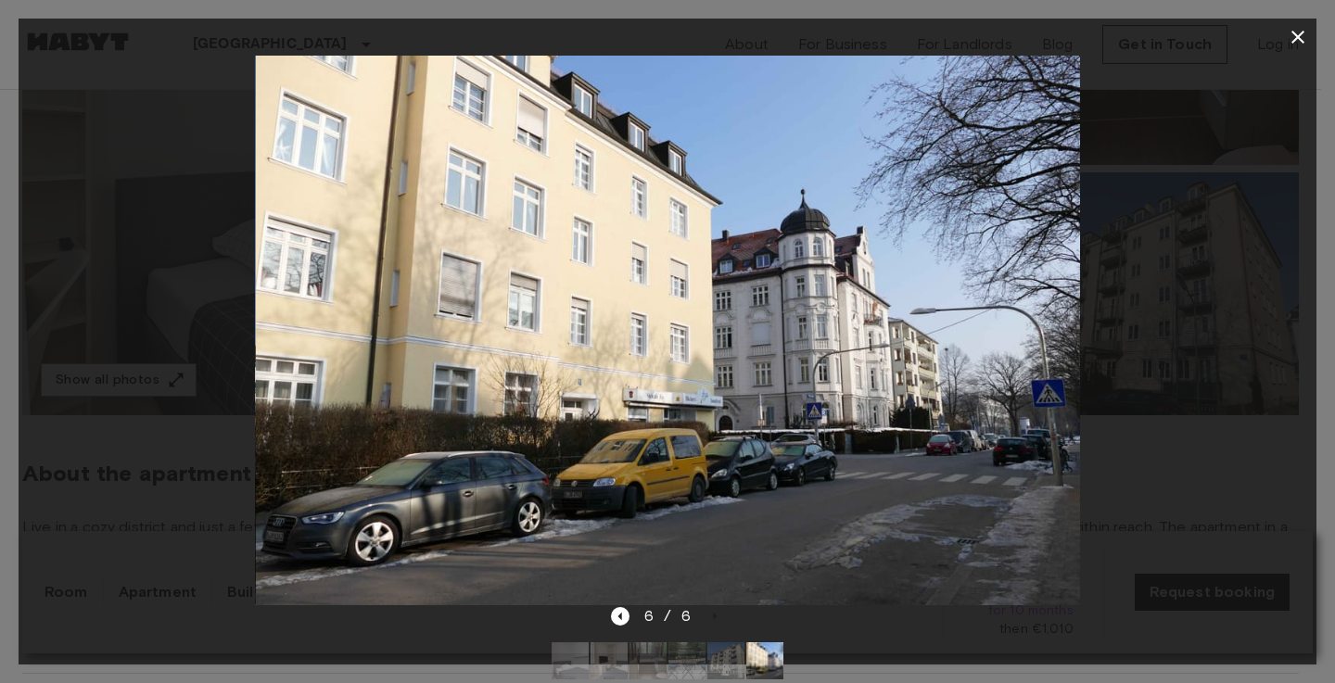
click at [1304, 33] on icon "button" at bounding box center [1298, 37] width 22 height 22
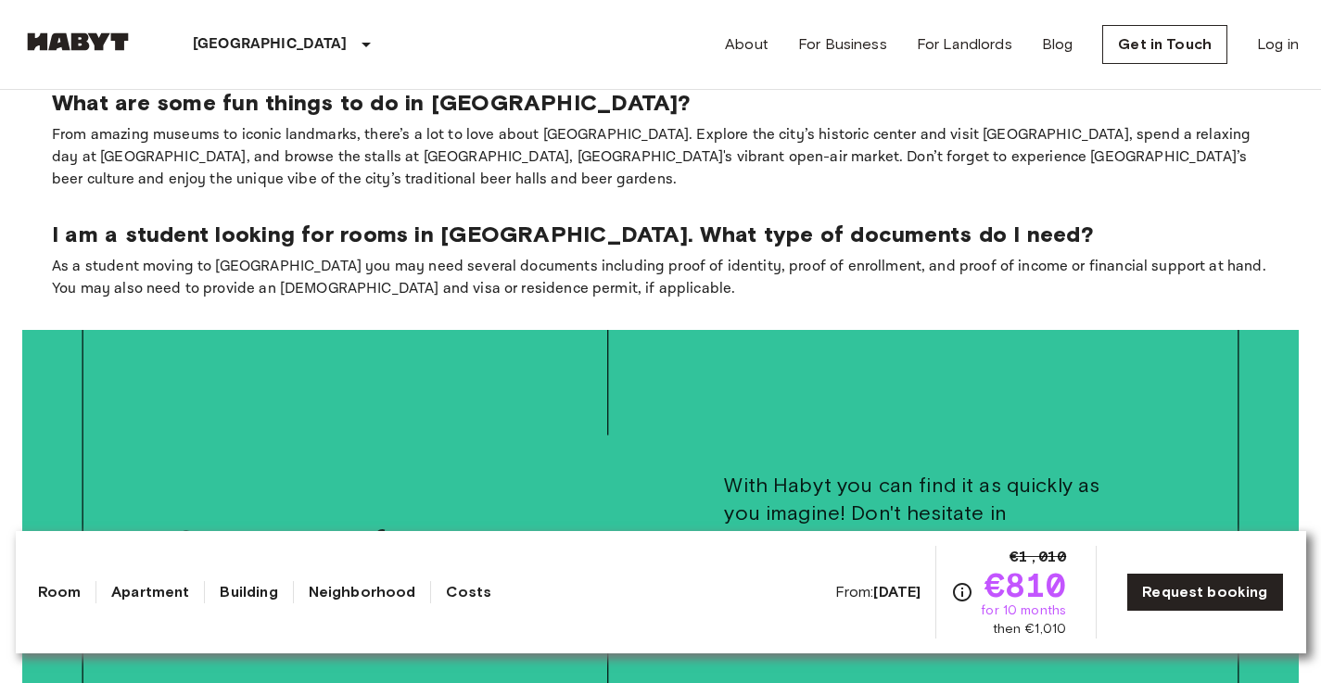
scroll to position [3155, 0]
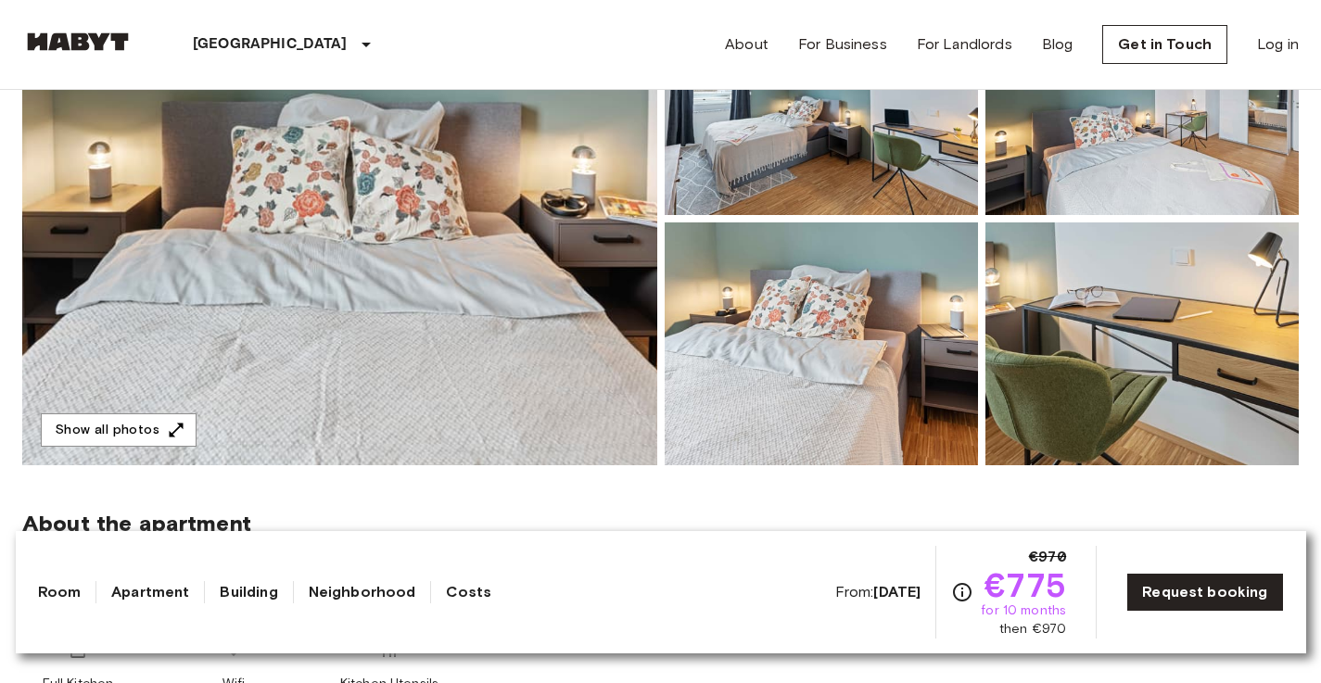
scroll to position [271, 0]
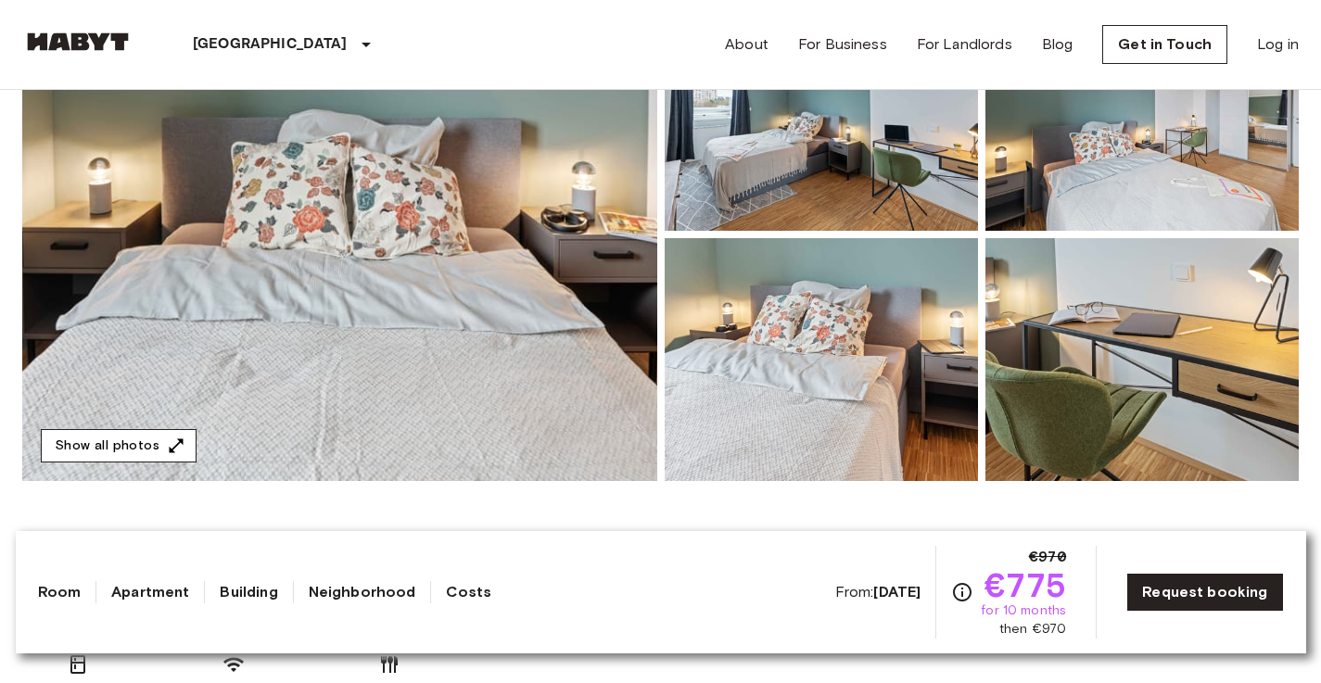
click at [152, 439] on button "Show all photos" at bounding box center [119, 446] width 156 height 34
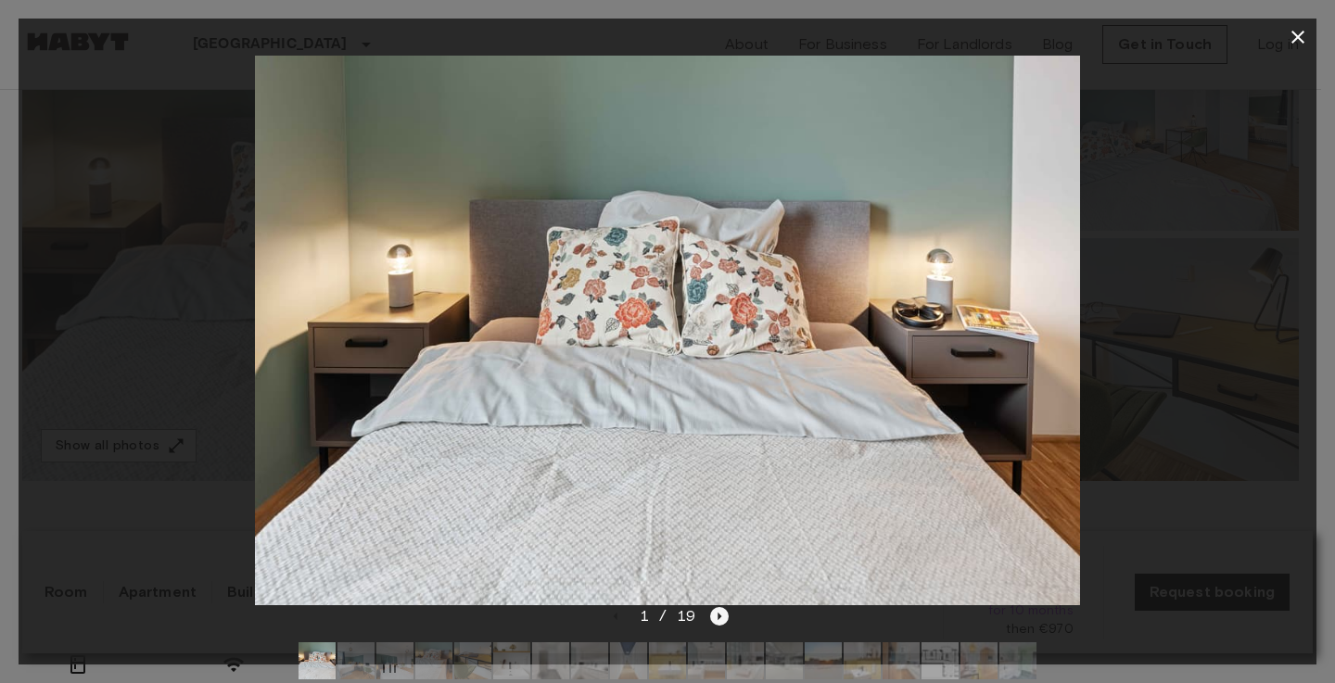
click at [721, 613] on icon "Next image" at bounding box center [719, 616] width 19 height 19
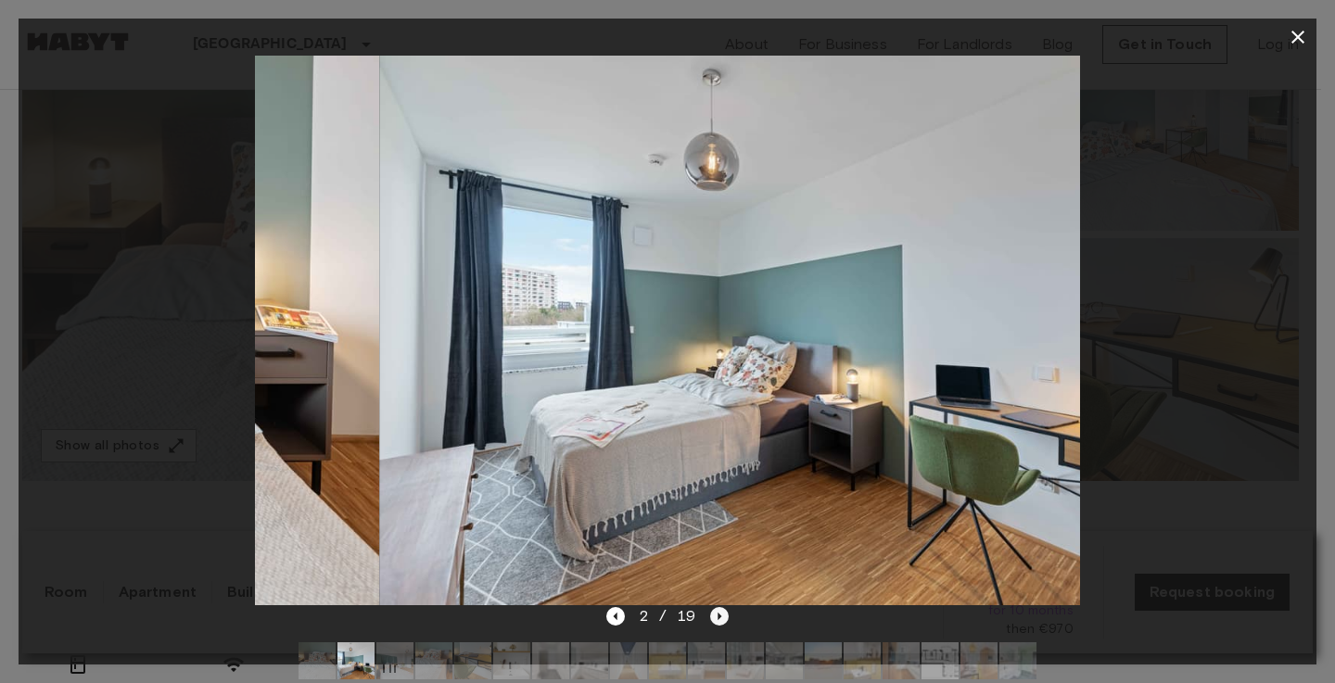
click at [721, 613] on icon "Next image" at bounding box center [719, 616] width 19 height 19
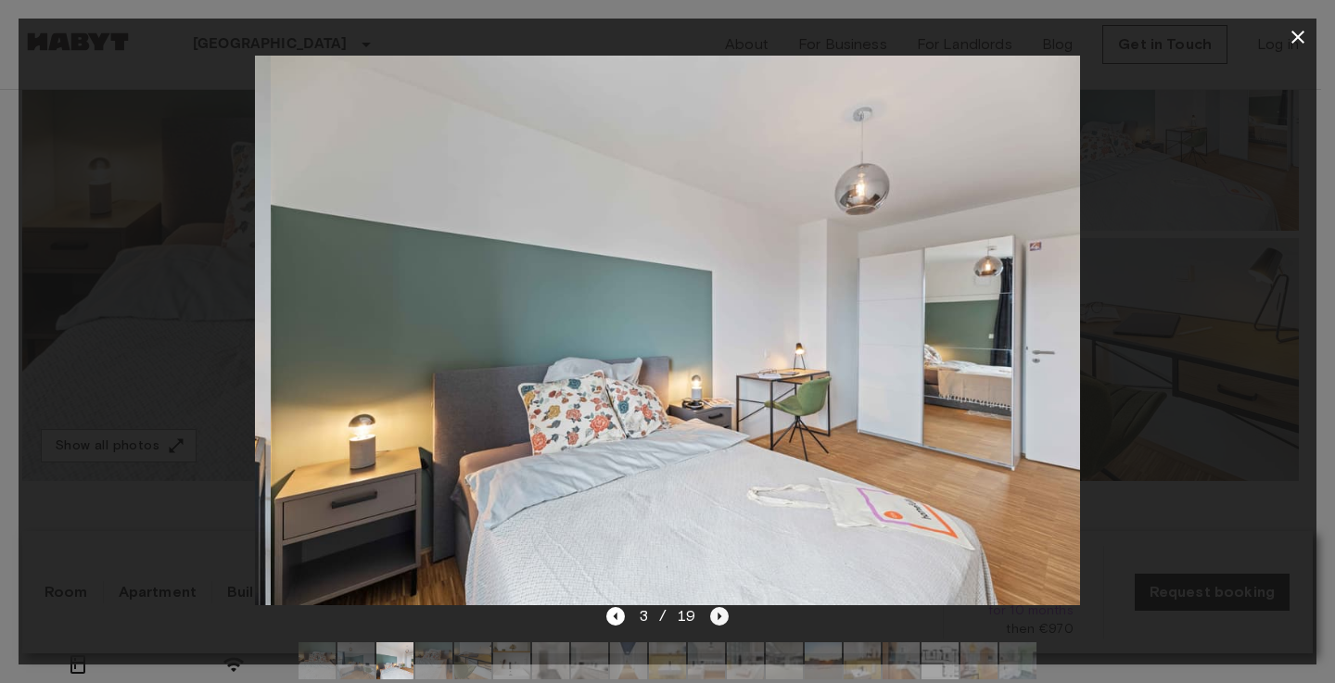
click at [721, 613] on icon "Next image" at bounding box center [719, 616] width 19 height 19
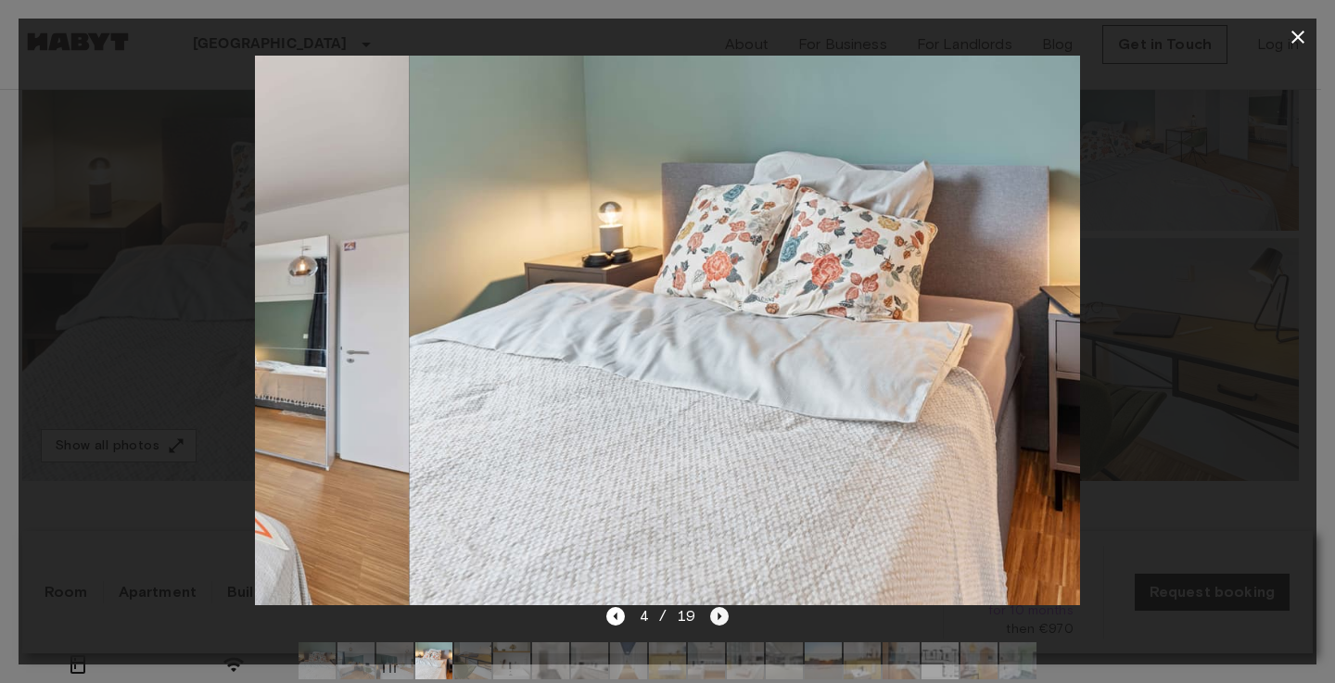
click at [721, 613] on icon "Next image" at bounding box center [719, 616] width 19 height 19
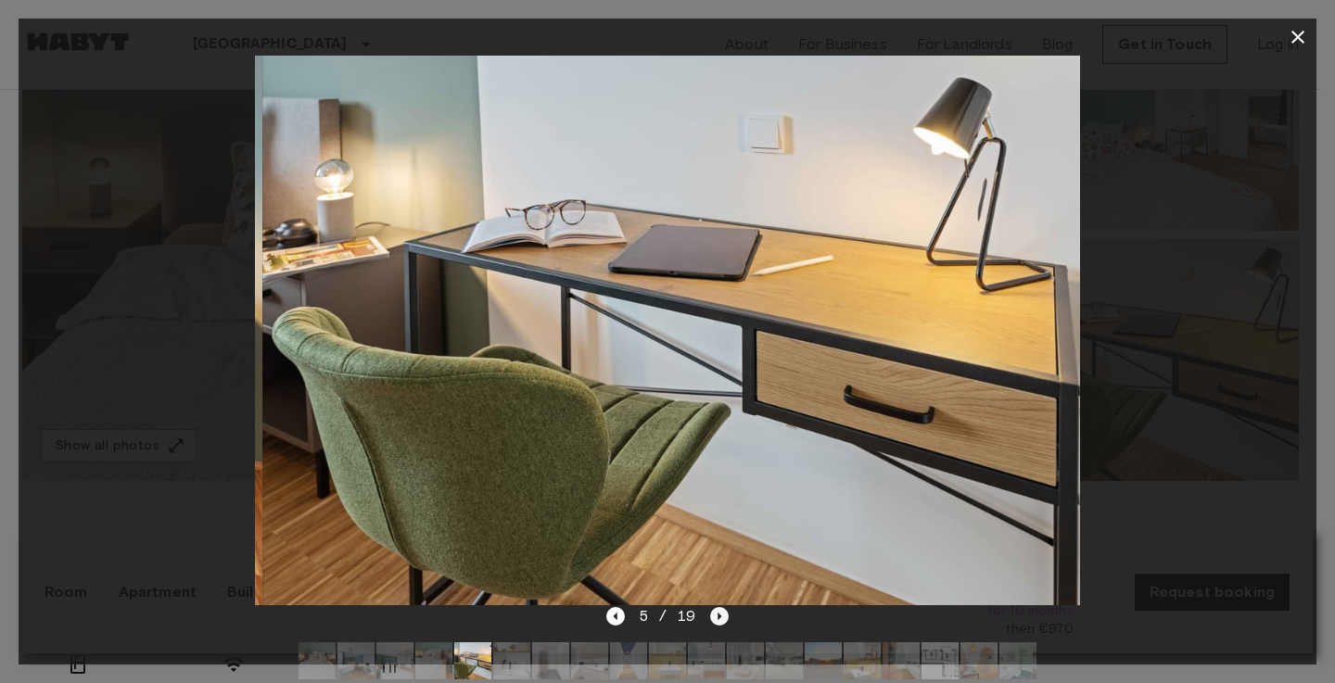
click at [721, 613] on icon "Next image" at bounding box center [719, 616] width 19 height 19
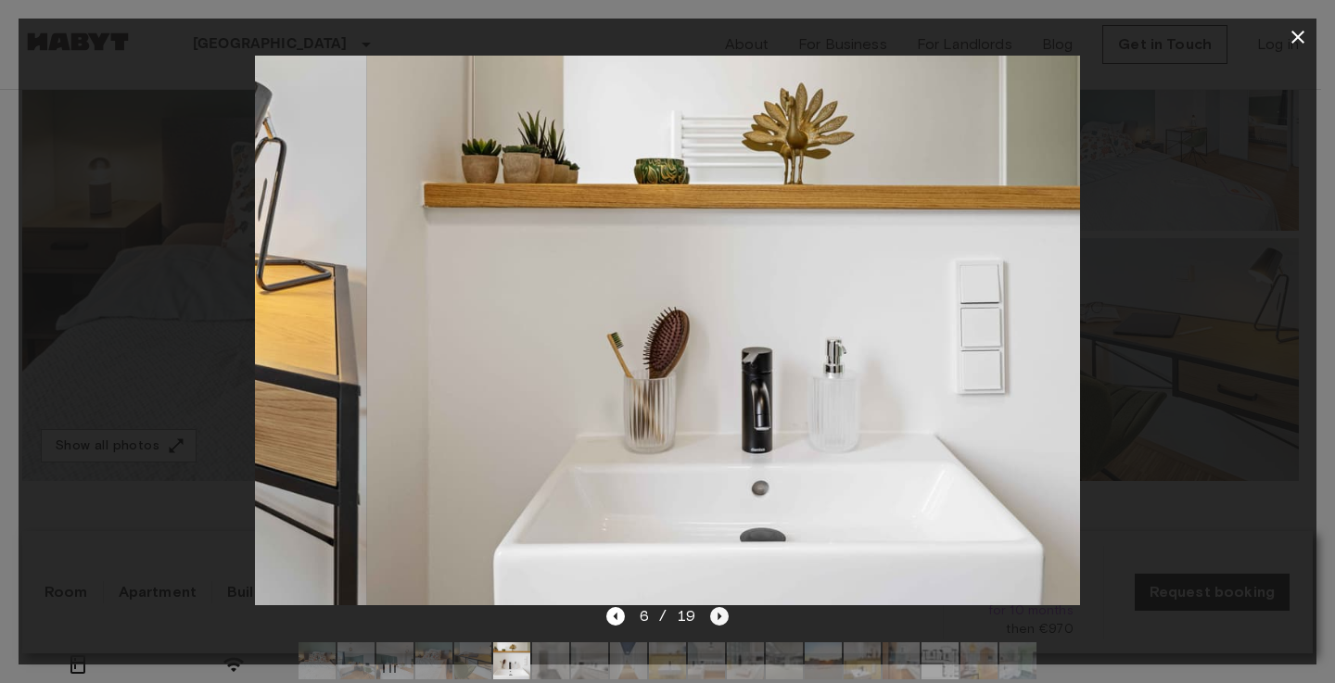
click at [721, 613] on icon "Next image" at bounding box center [719, 616] width 19 height 19
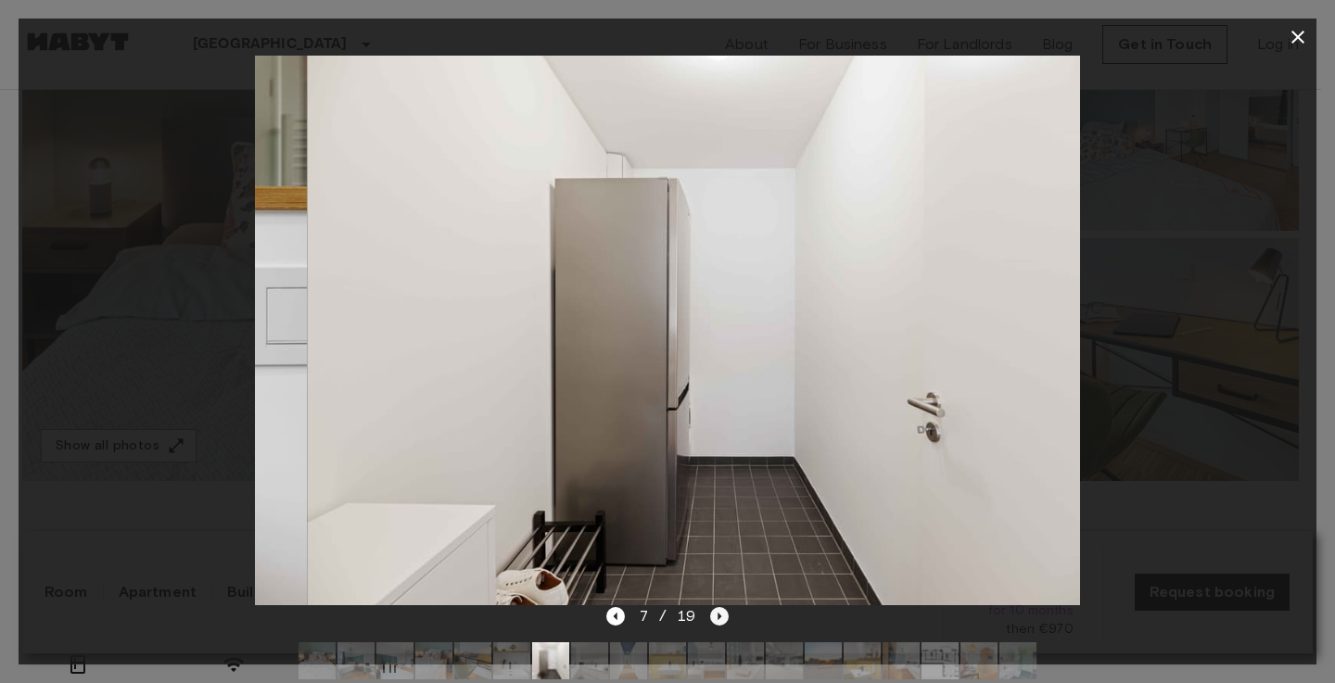
click at [721, 613] on icon "Next image" at bounding box center [719, 616] width 19 height 19
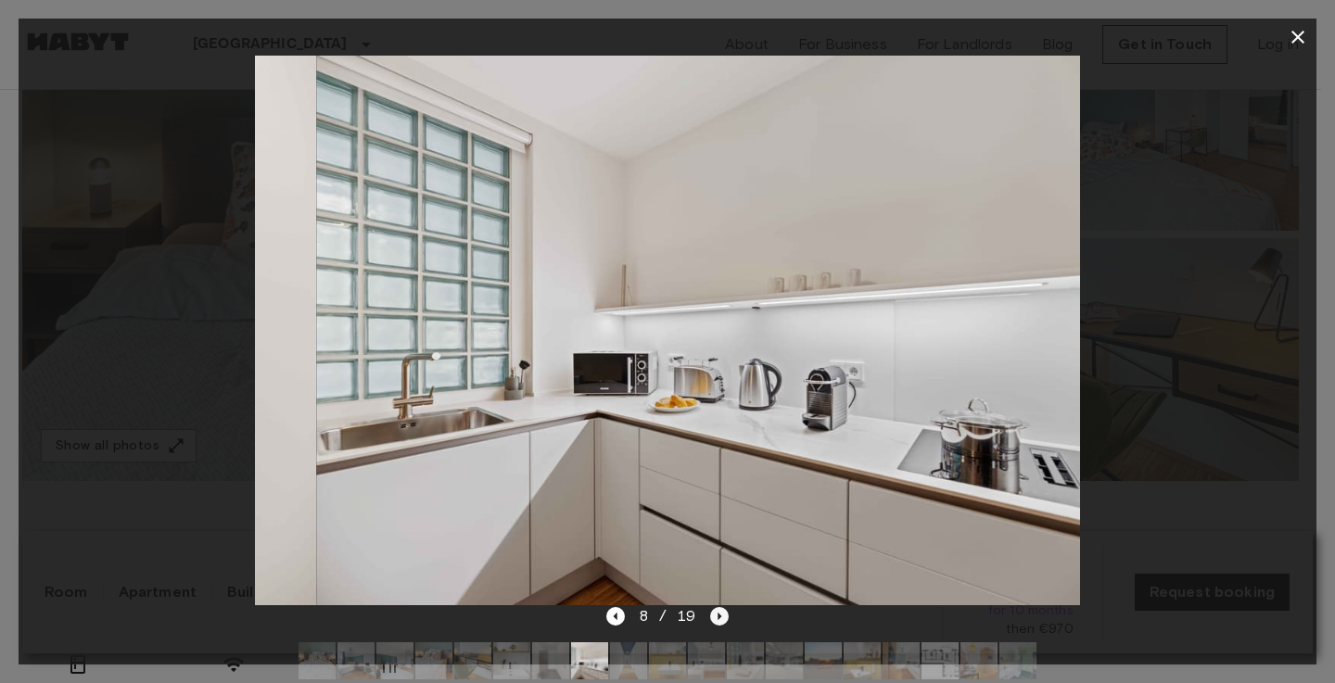
click at [721, 613] on icon "Next image" at bounding box center [719, 616] width 19 height 19
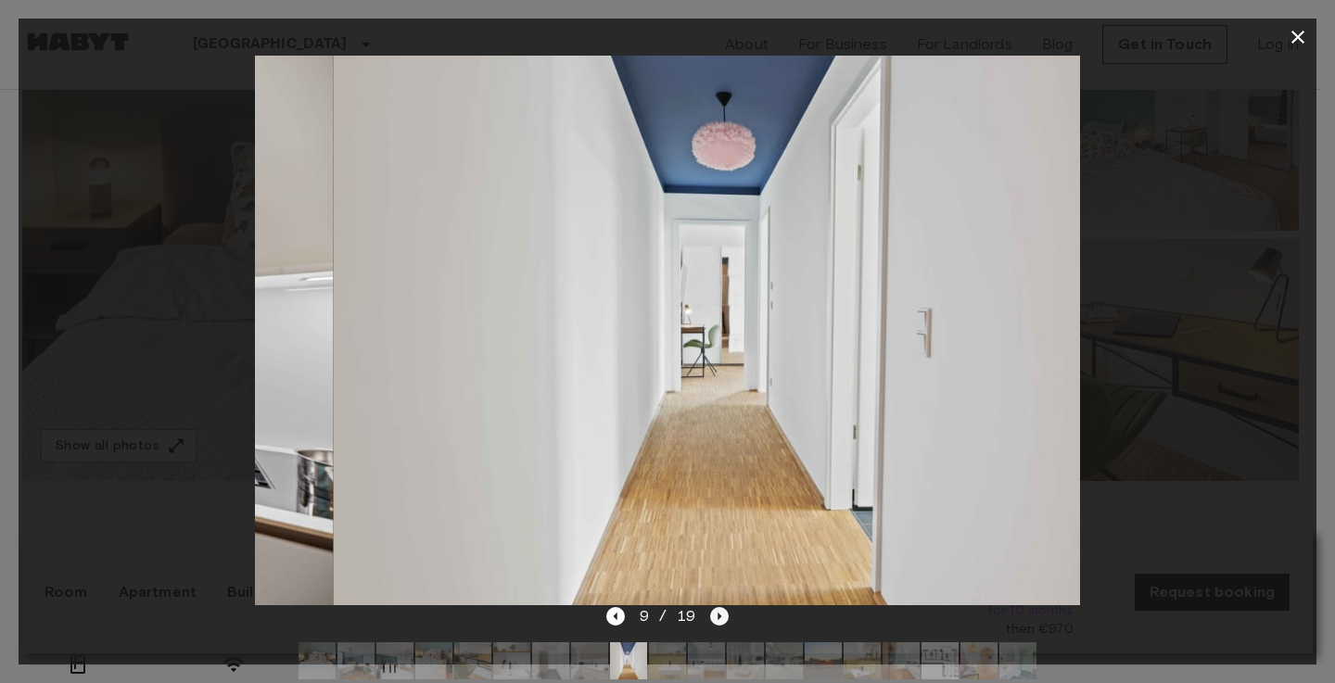
click at [721, 613] on icon "Next image" at bounding box center [719, 616] width 19 height 19
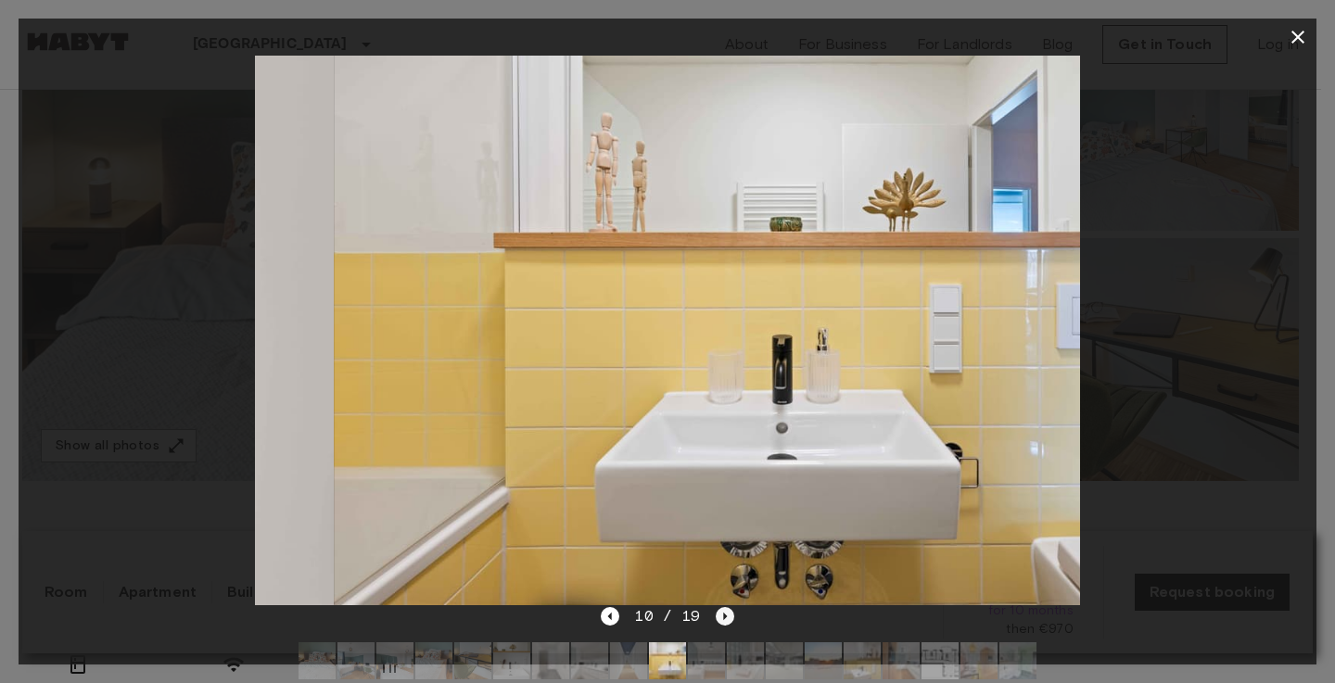
click at [721, 613] on icon "Next image" at bounding box center [725, 616] width 19 height 19
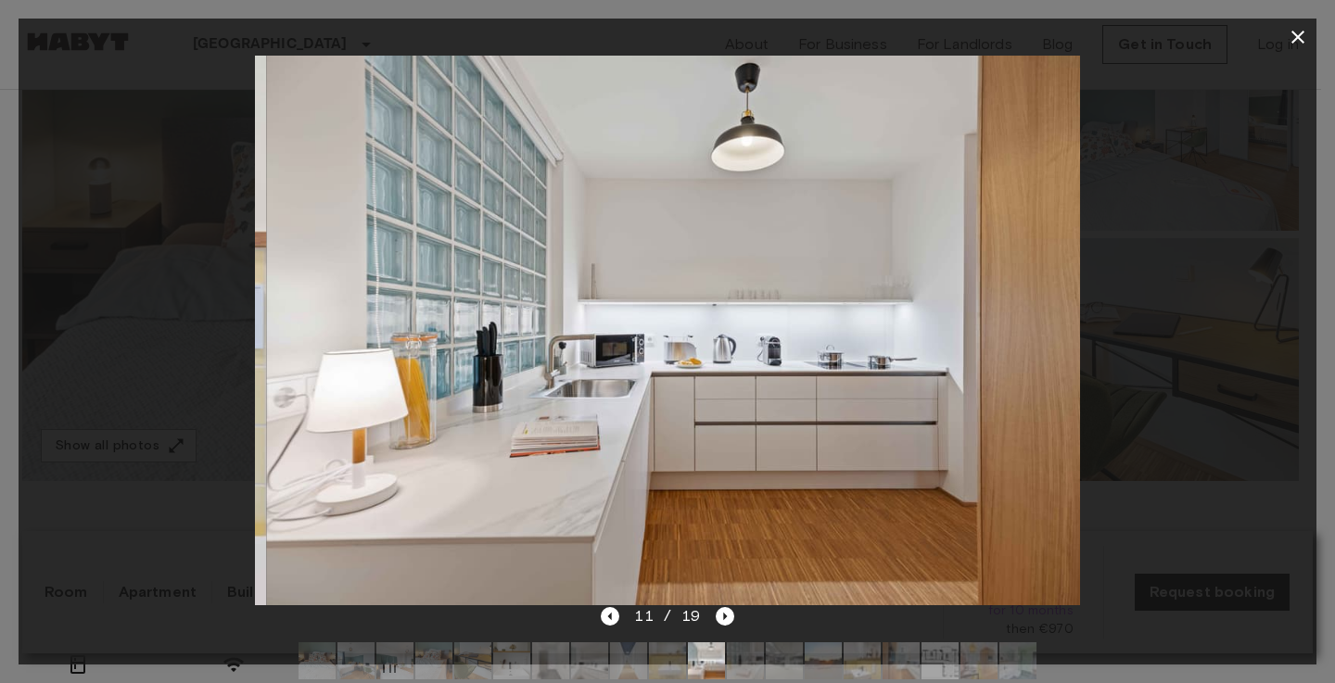
click at [1299, 39] on icon "button" at bounding box center [1298, 37] width 13 height 13
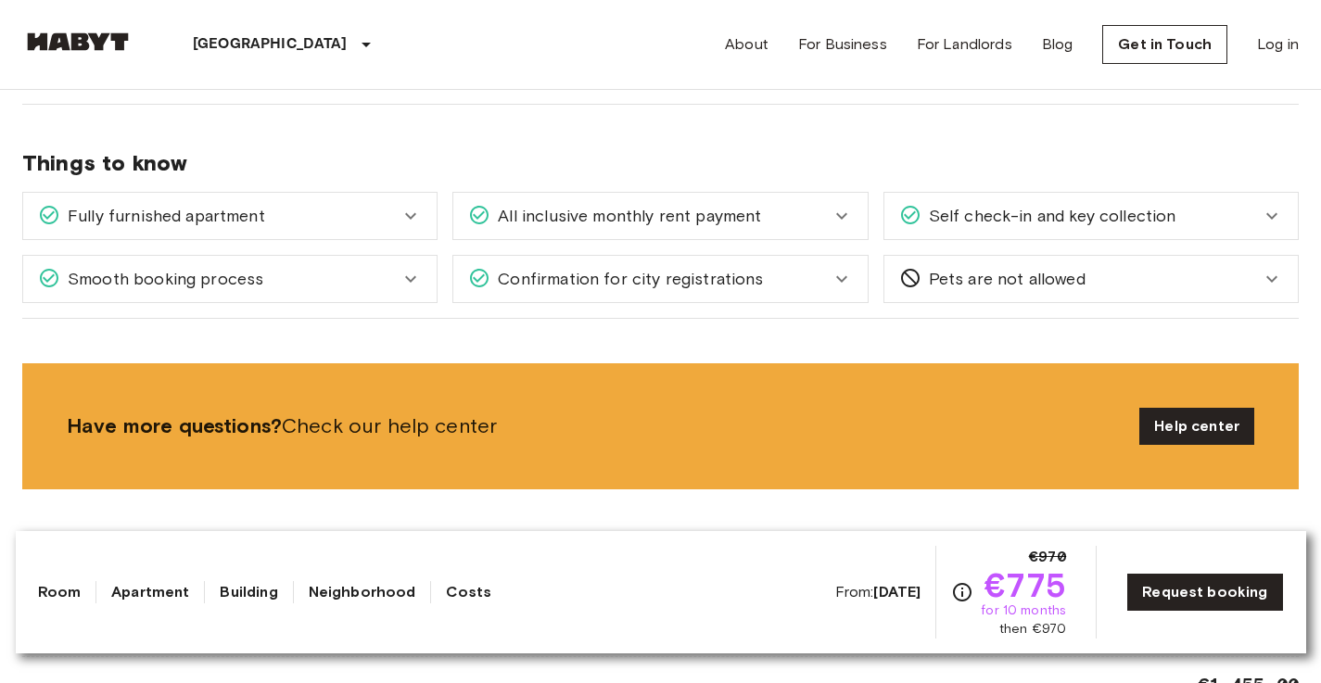
scroll to position [1128, 0]
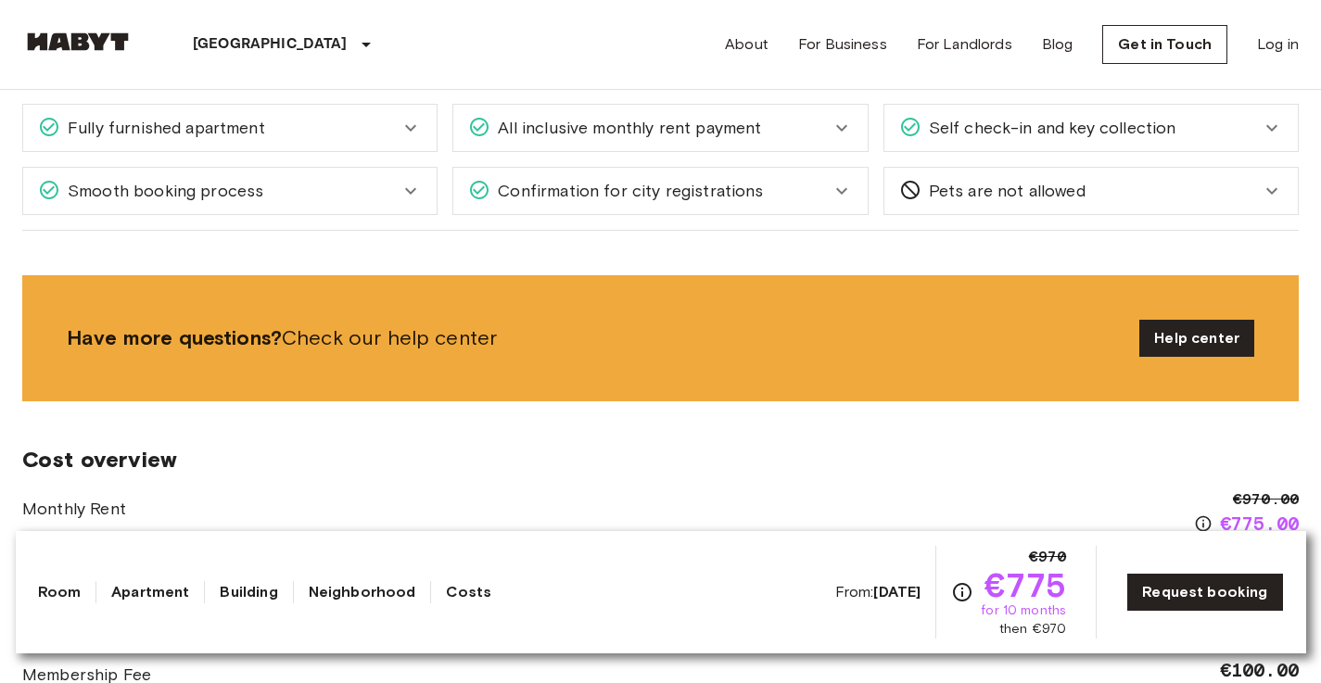
click at [723, 147] on div "All inclusive monthly rent payment" at bounding box center [660, 128] width 414 height 46
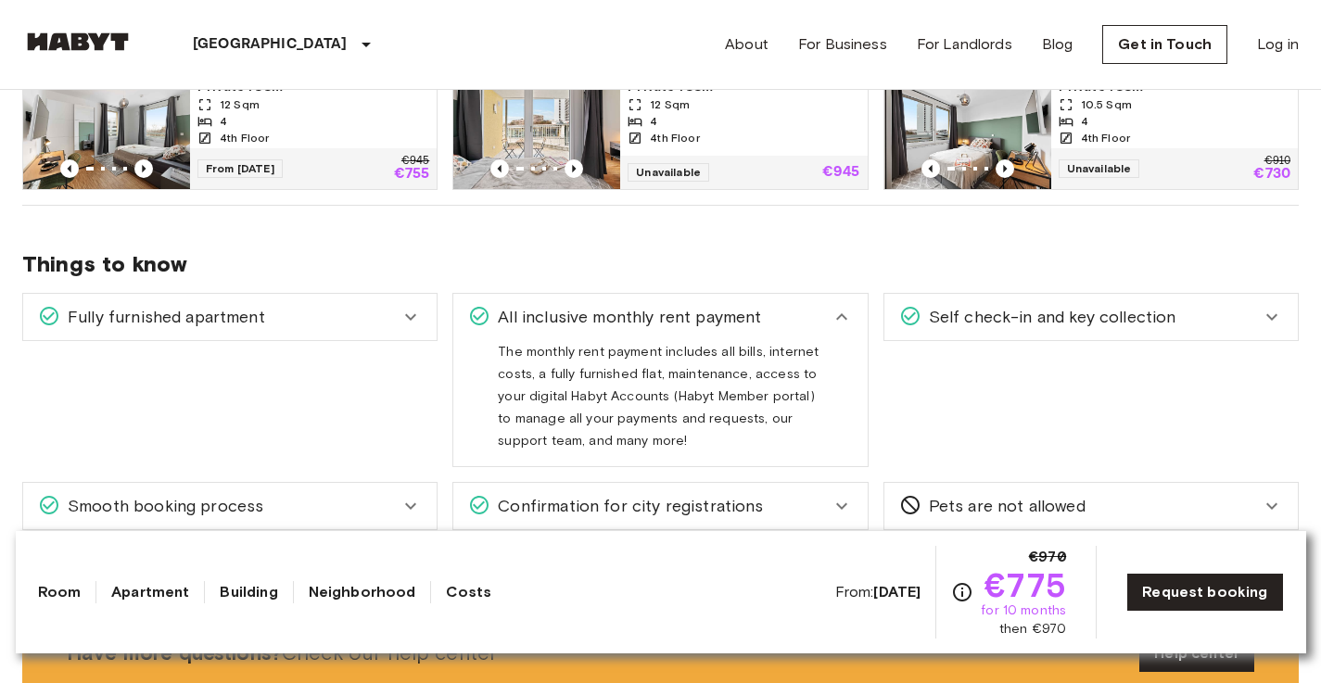
scroll to position [1044, 0]
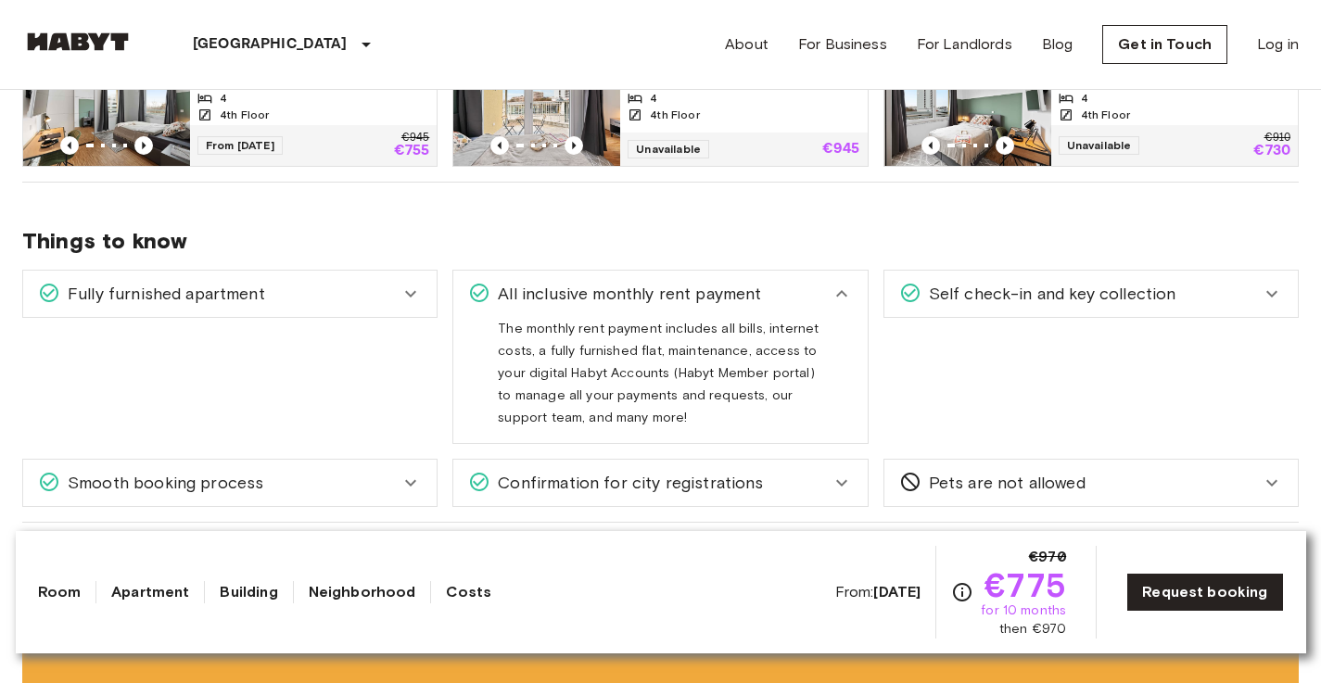
click at [965, 292] on span "Self check-in and key collection" at bounding box center [1049, 294] width 255 height 24
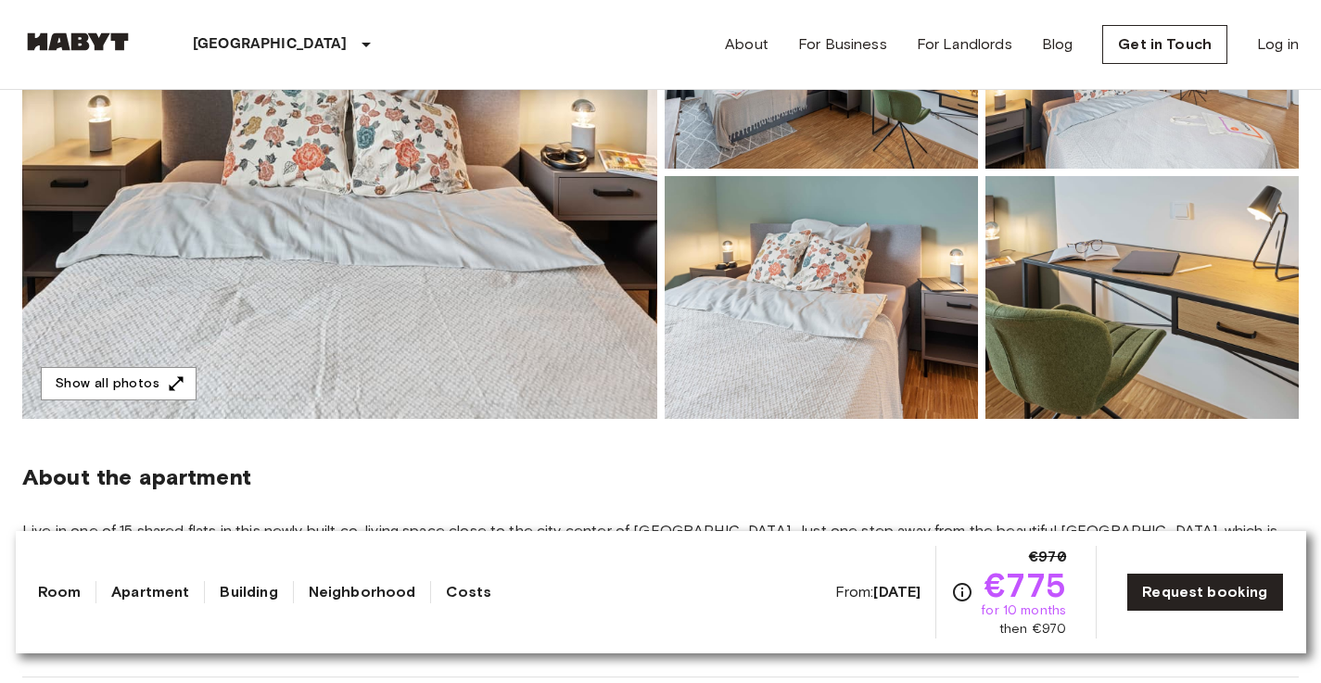
scroll to position [0, 0]
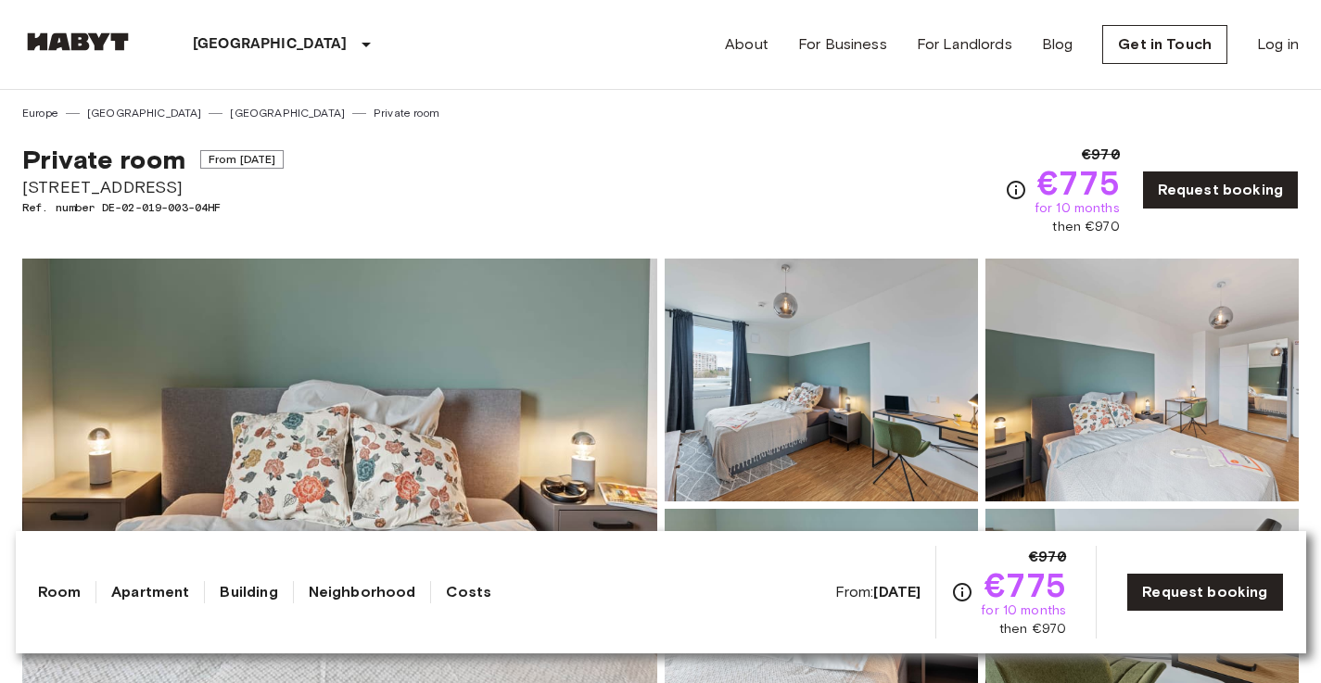
drag, startPoint x: 166, startPoint y: 188, endPoint x: 11, endPoint y: 182, distance: 155.0
click at [852, 1] on div "About For Business For Landlords Blog Get in Touch Log in" at bounding box center [1012, 44] width 574 height 89
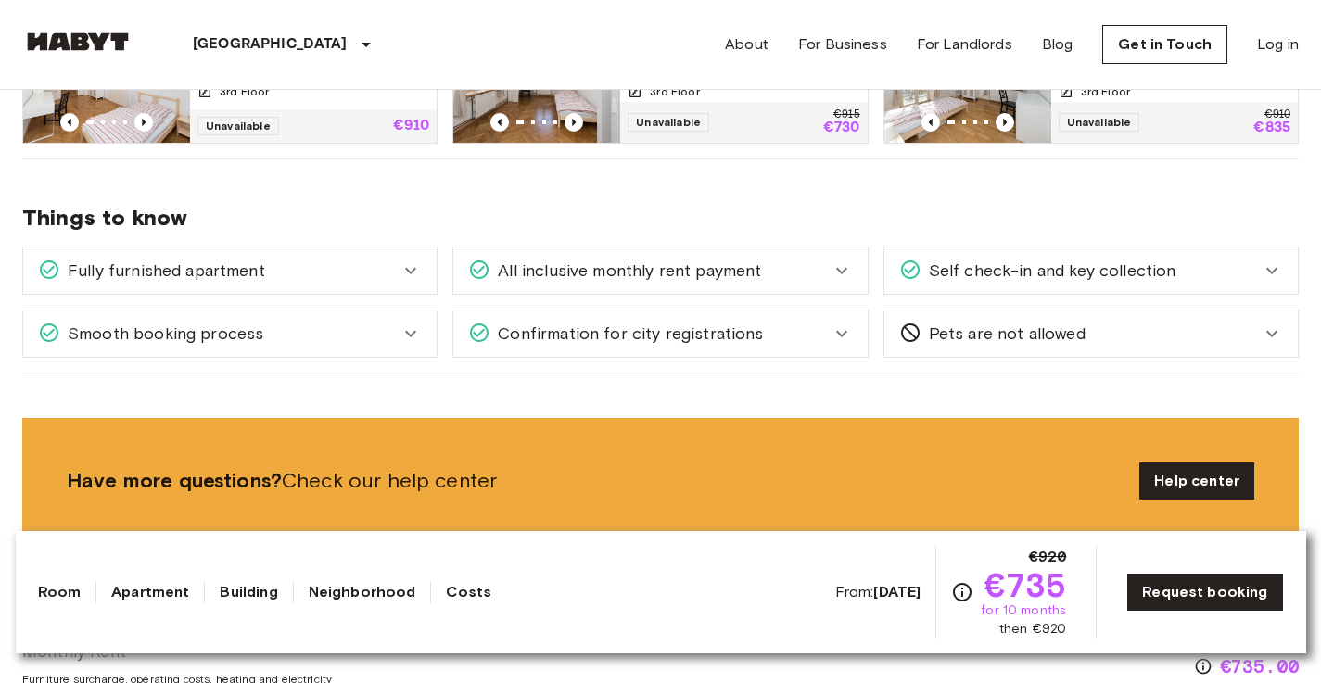
scroll to position [1428, 0]
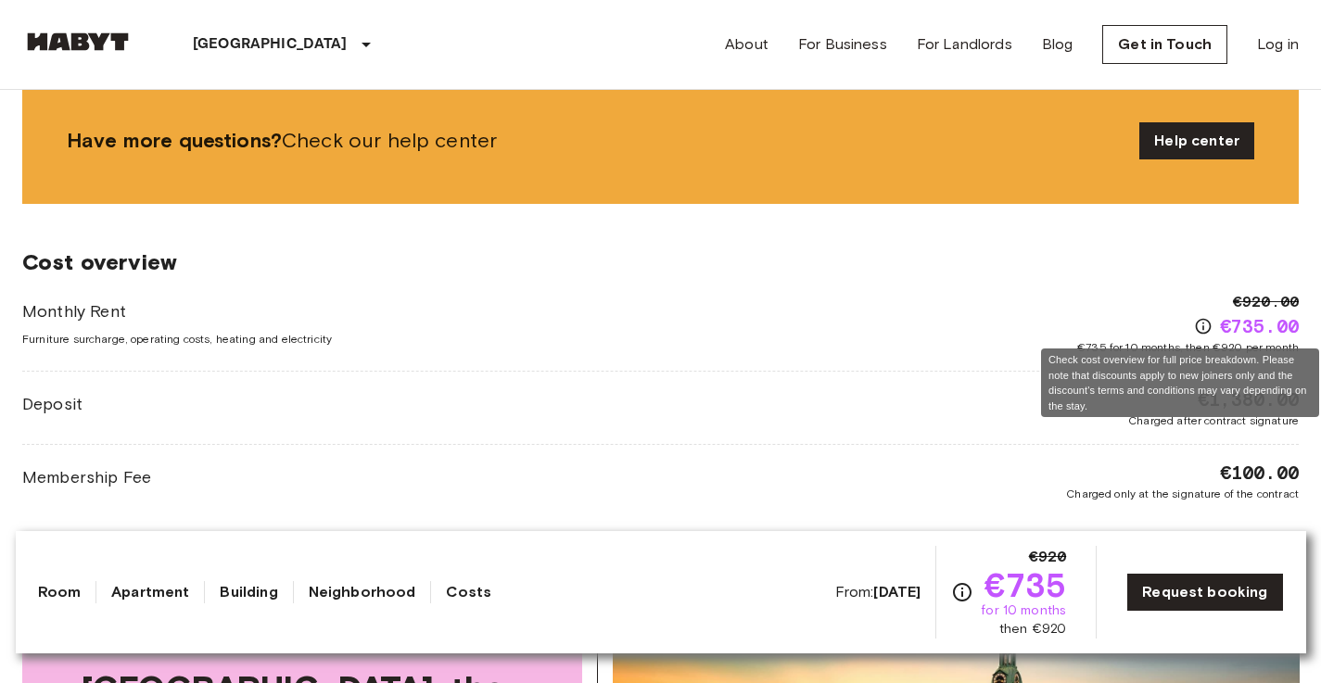
click at [1195, 328] on icon "Check cost overview for full price breakdown. Please note that discounts apply …" at bounding box center [1203, 326] width 19 height 19
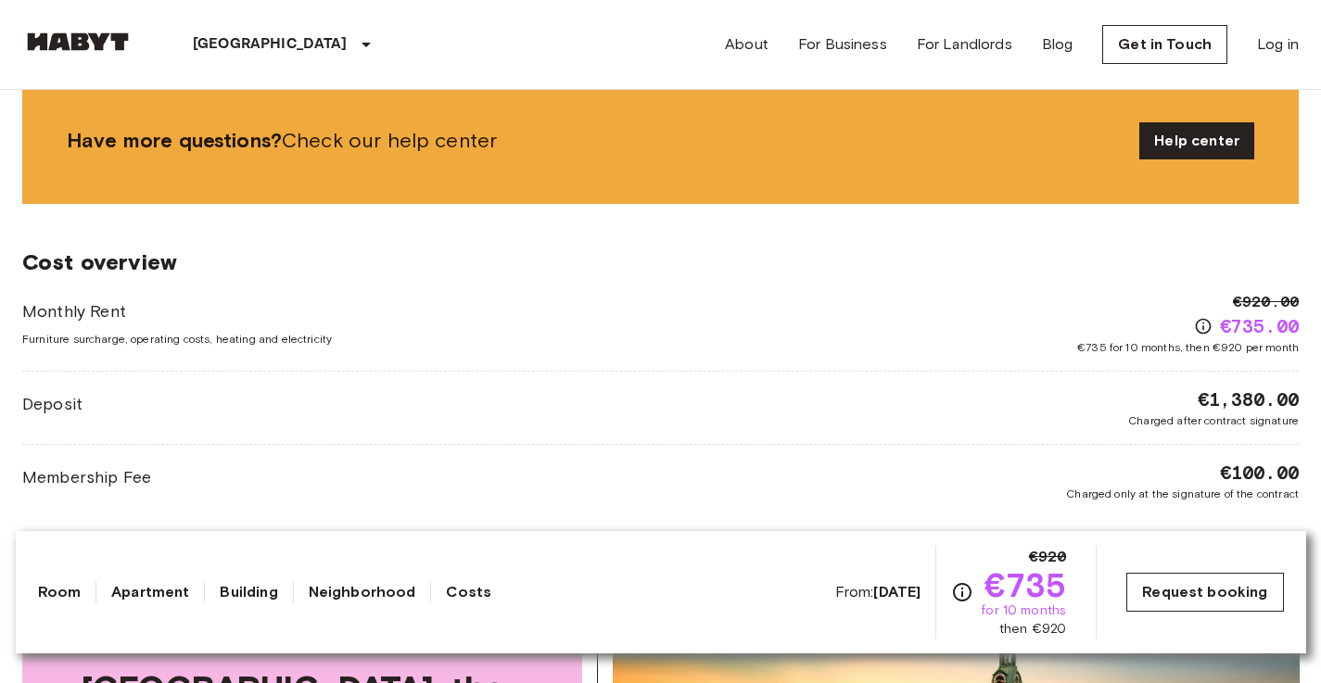
click at [1168, 592] on link "Request booking" at bounding box center [1204, 592] width 157 height 39
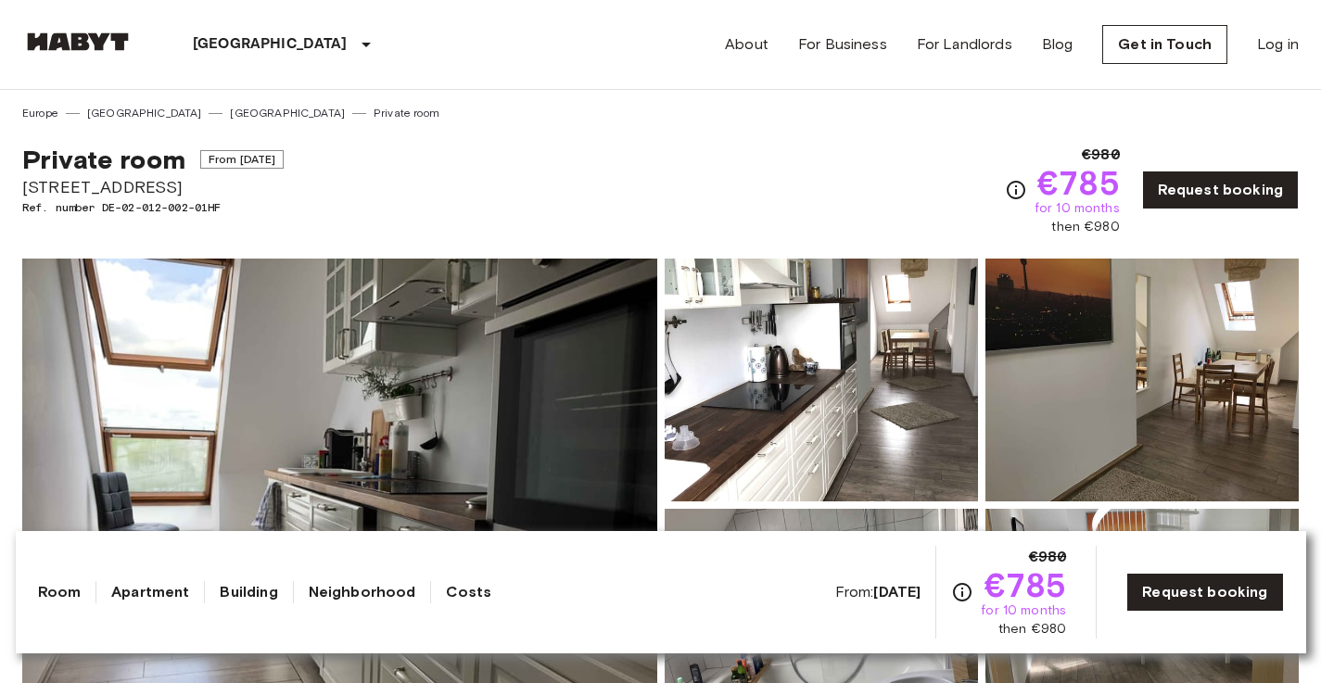
scroll to position [19, 0]
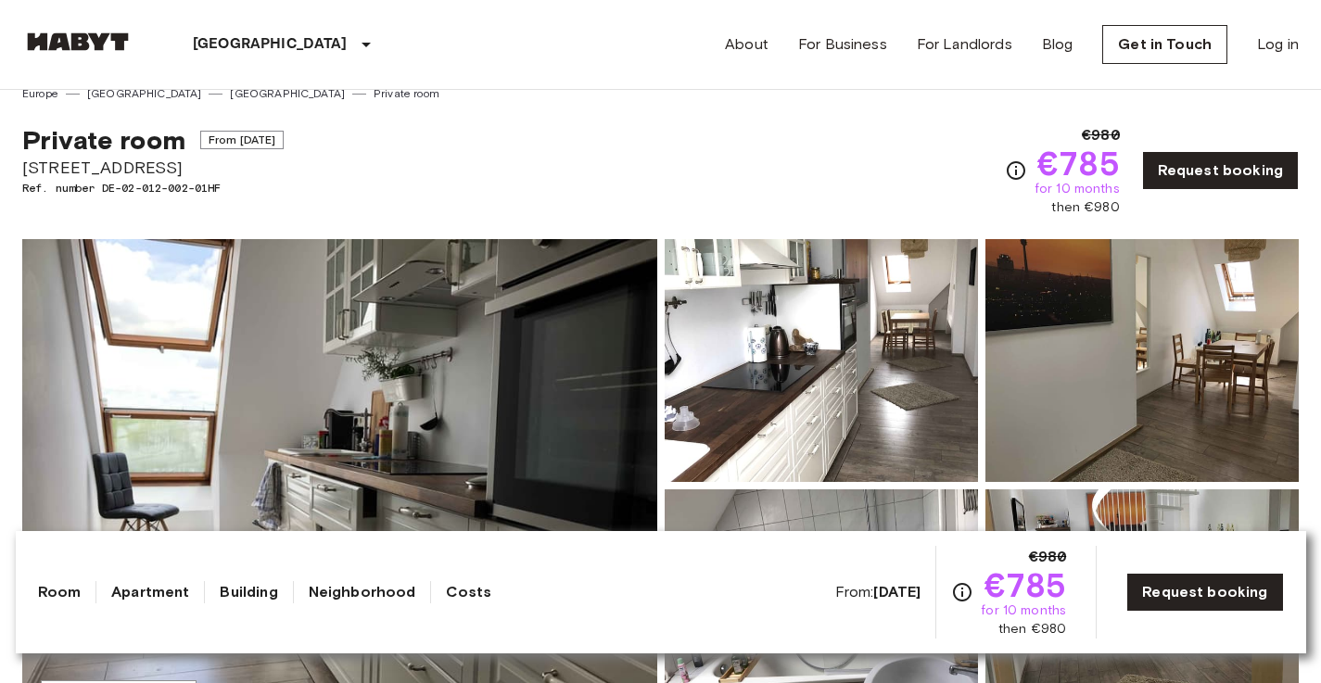
drag, startPoint x: 132, startPoint y: 164, endPoint x: 0, endPoint y: 175, distance: 132.1
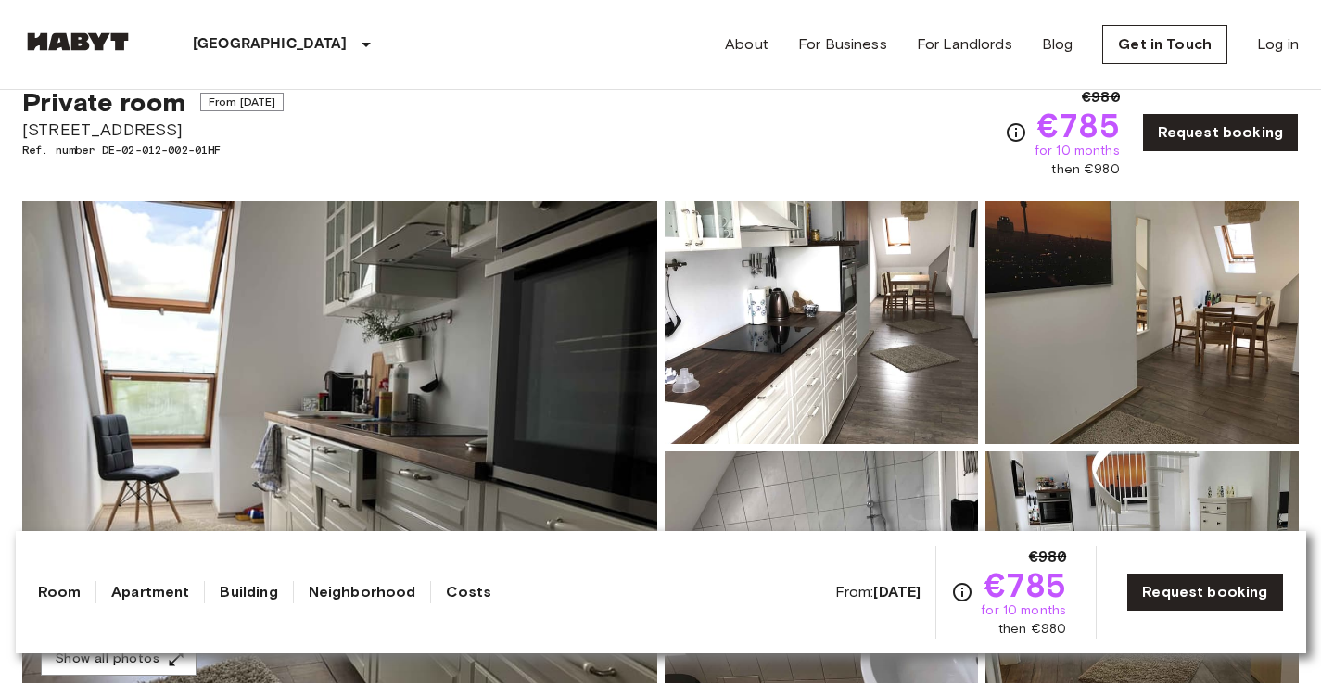
scroll to position [398, 0]
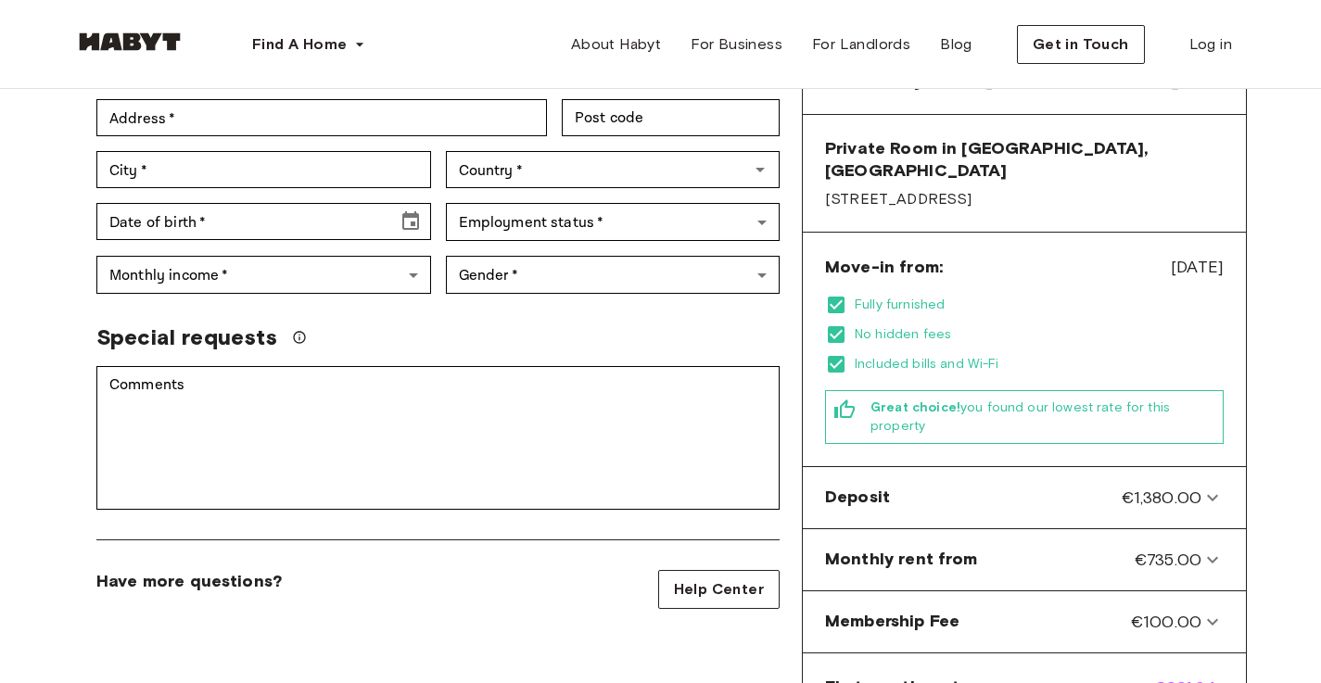
scroll to position [402, 0]
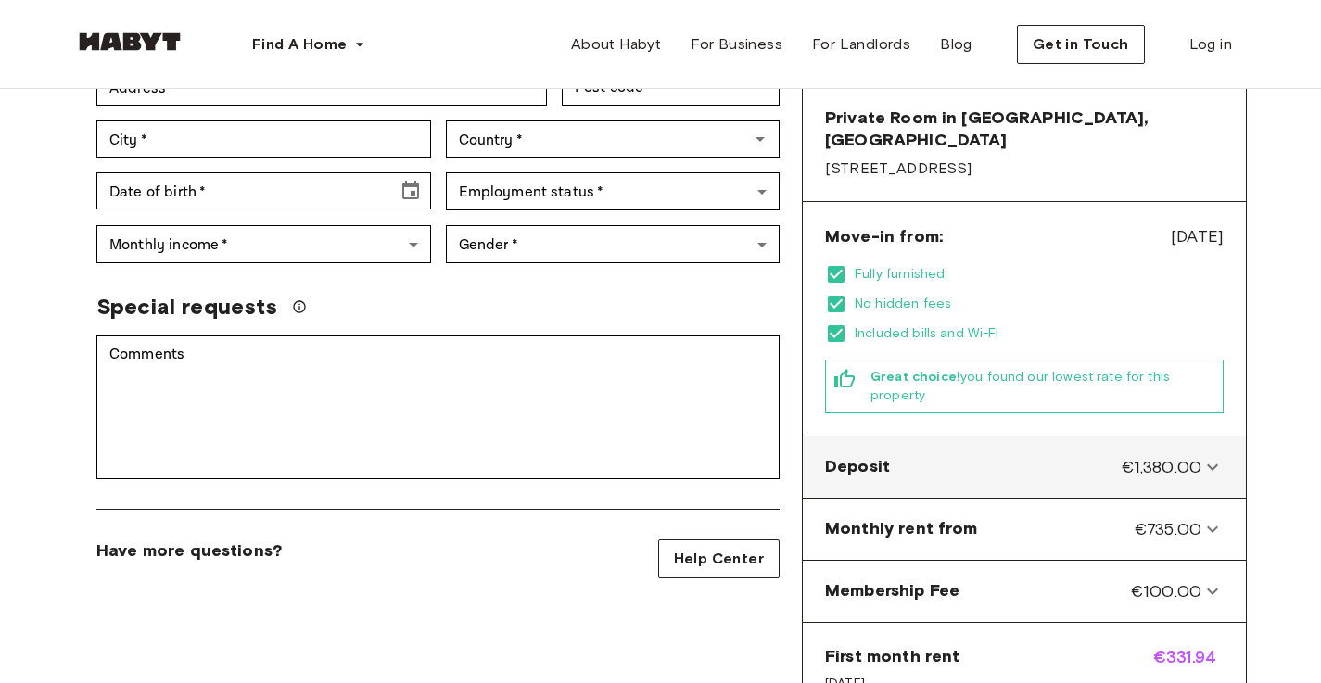
click at [1214, 456] on icon at bounding box center [1213, 467] width 22 height 22
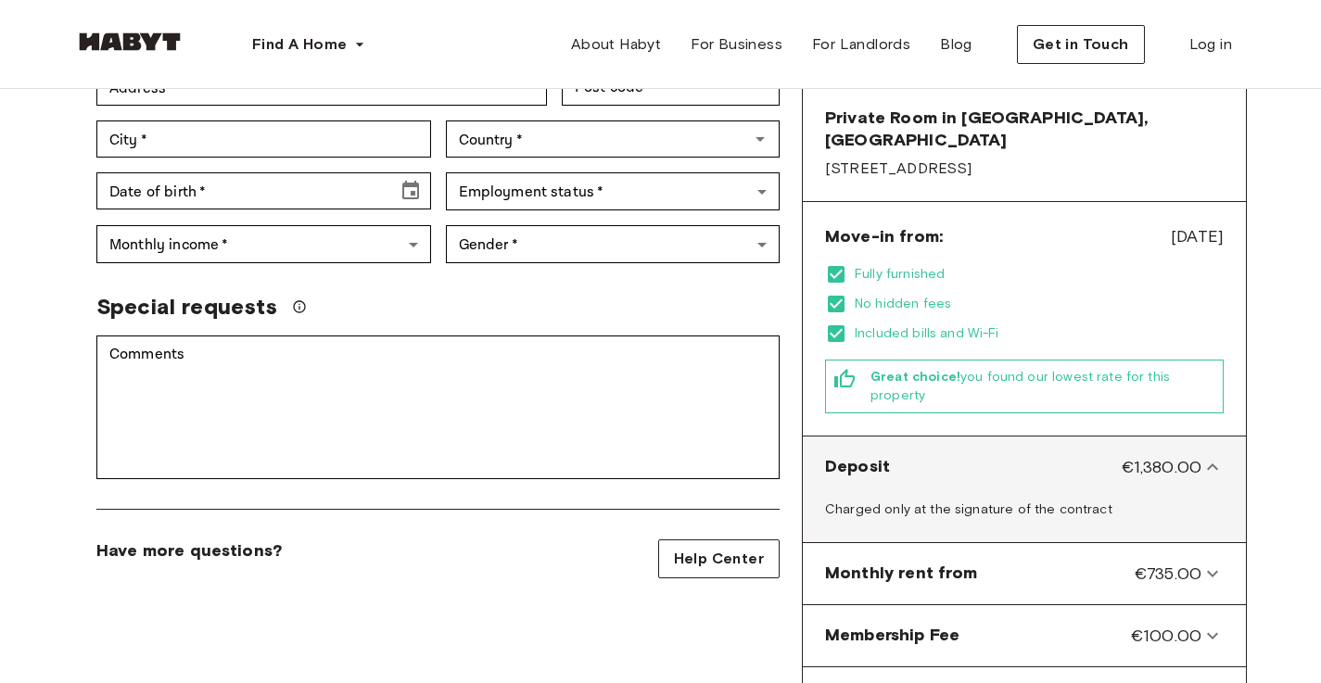
click at [1214, 456] on icon at bounding box center [1213, 467] width 22 height 22
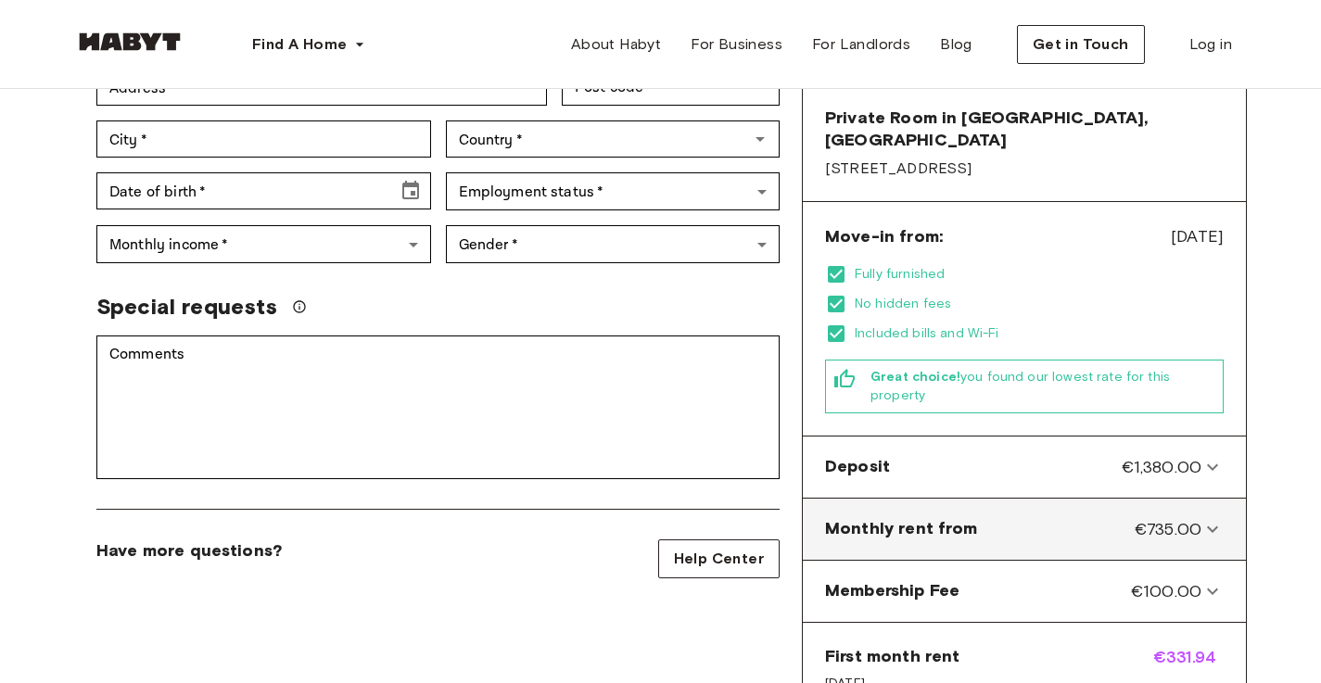
click at [1217, 518] on icon at bounding box center [1213, 529] width 22 height 22
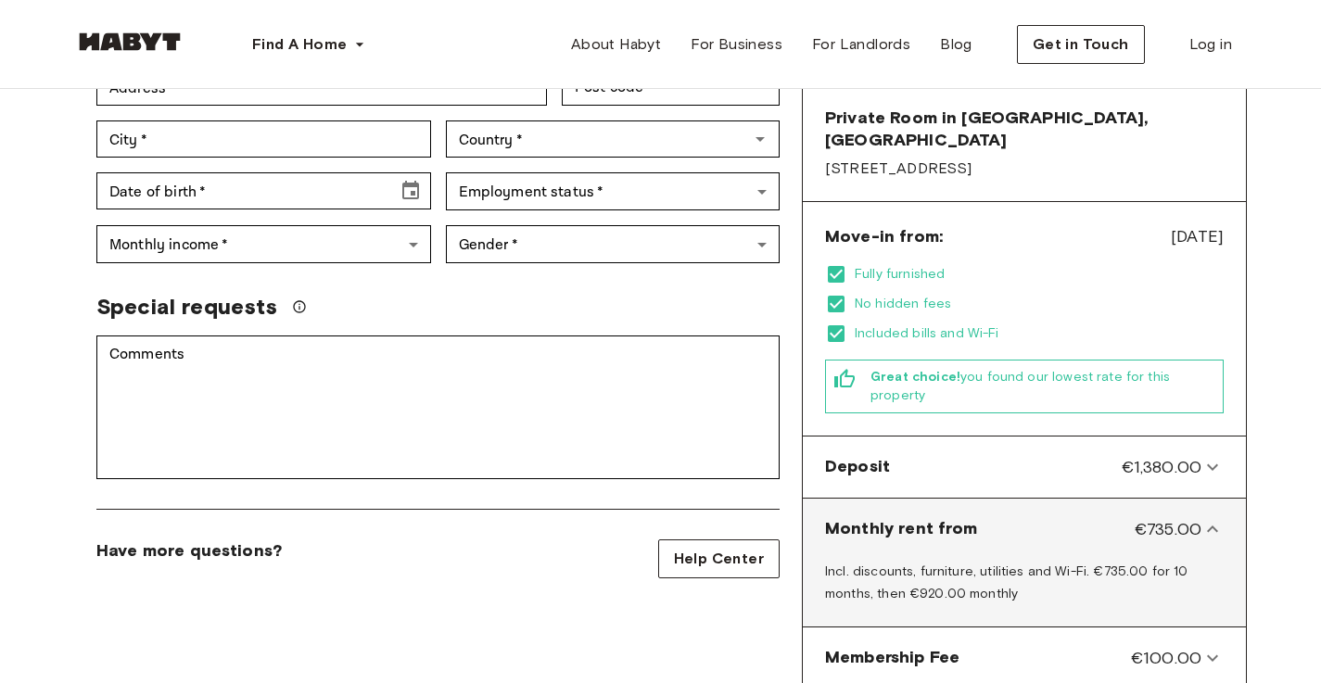
click at [1217, 526] on icon at bounding box center [1212, 529] width 11 height 6
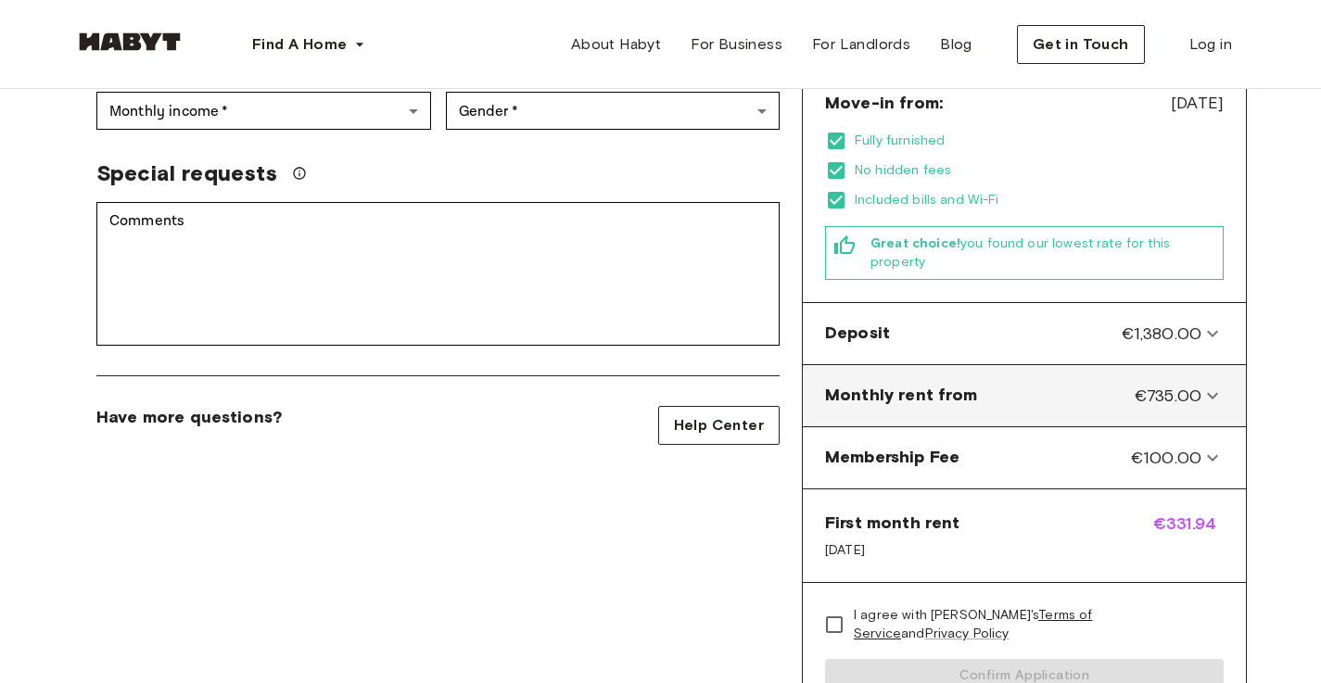
scroll to position [662, 0]
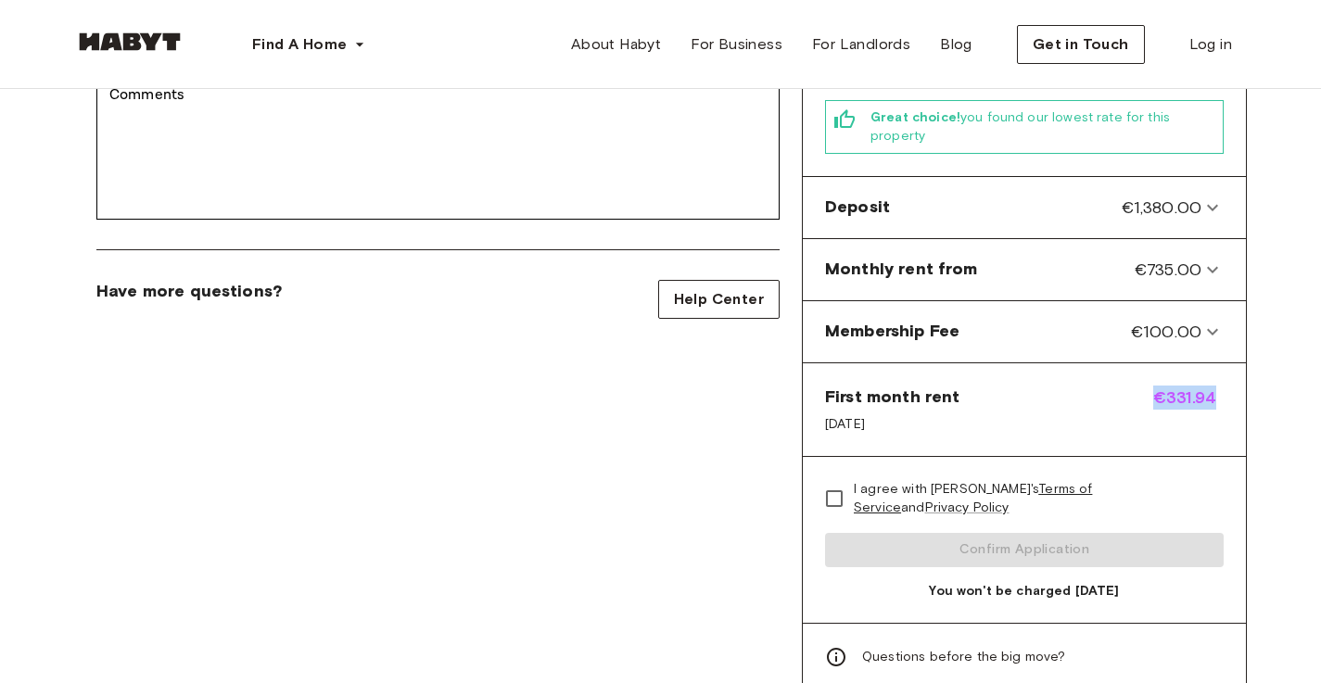
drag, startPoint x: 1146, startPoint y: 372, endPoint x: 1228, endPoint y: 371, distance: 81.6
click at [1228, 371] on div "First month rent [DATE] €331.94" at bounding box center [1024, 409] width 443 height 93
click at [624, 409] on div "Private Room in [GEOGRAPHIC_DATA], Ludwigsvorstadt Account details Email   * Em…" at bounding box center [438, 91] width 728 height 1202
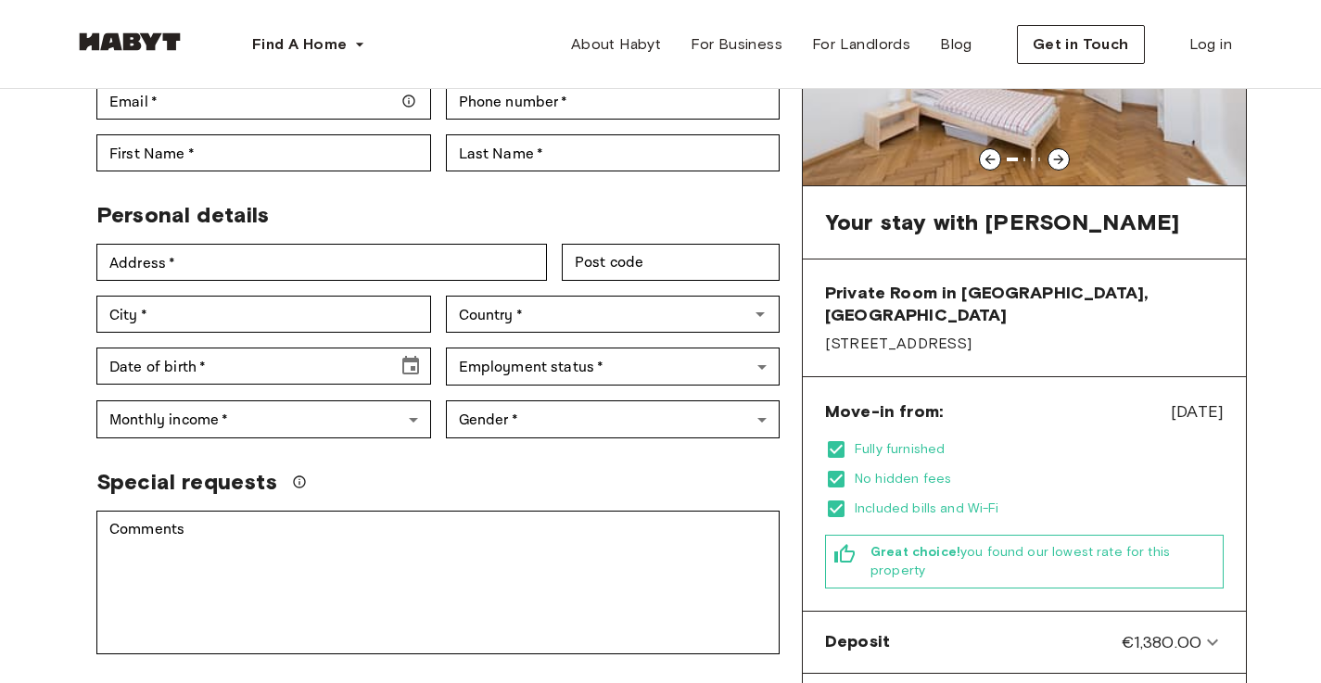
scroll to position [98, 0]
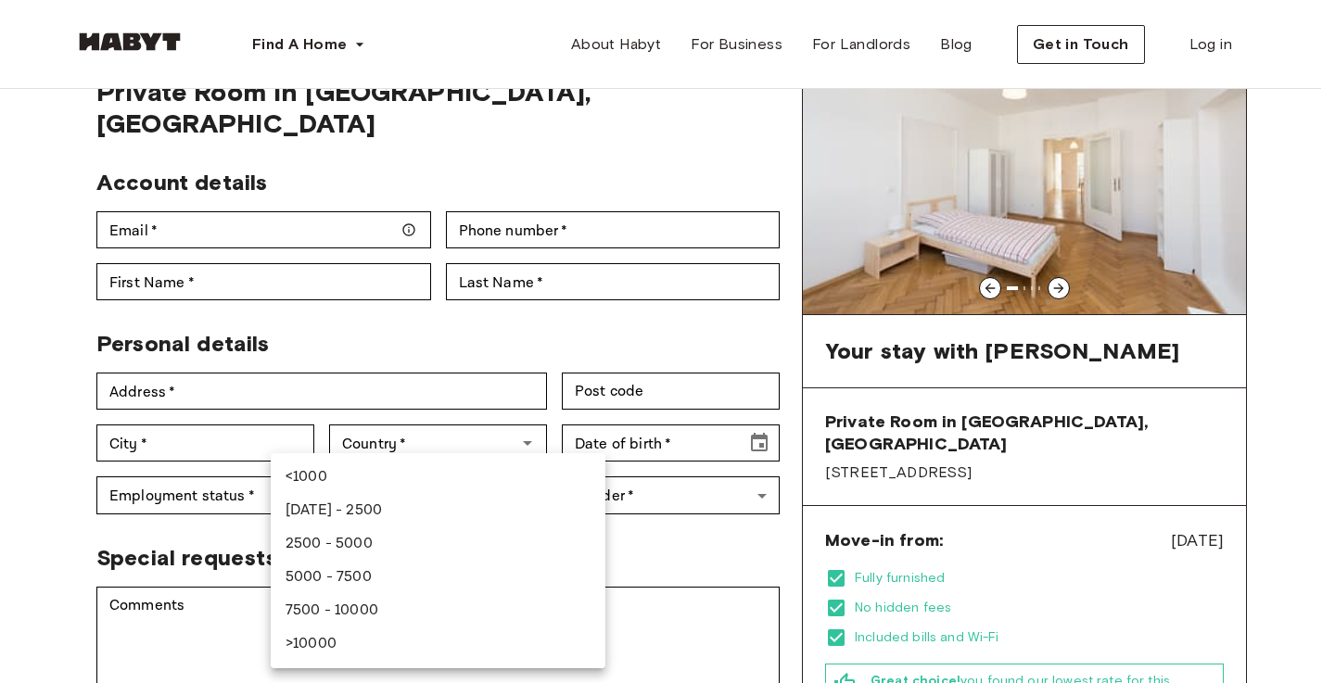
click at [81, 497] on div at bounding box center [667, 341] width 1335 height 683
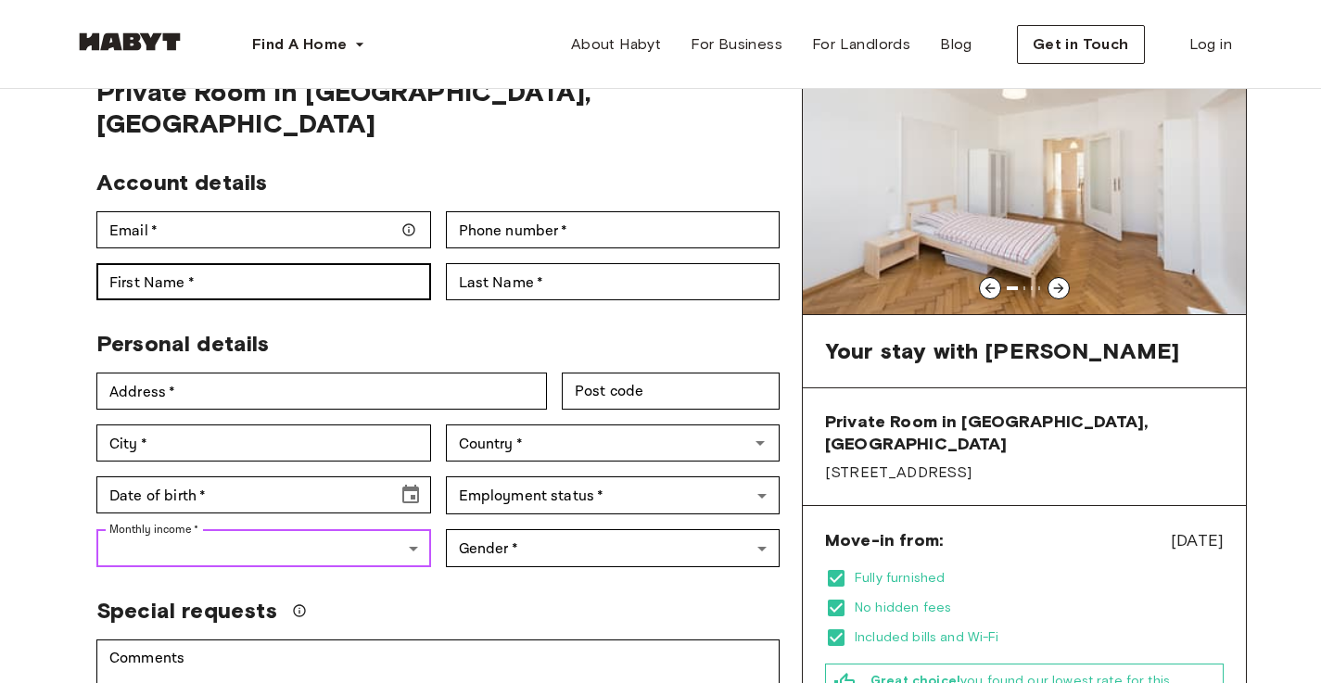
scroll to position [0, 0]
